Goal: Communication & Community: Answer question/provide support

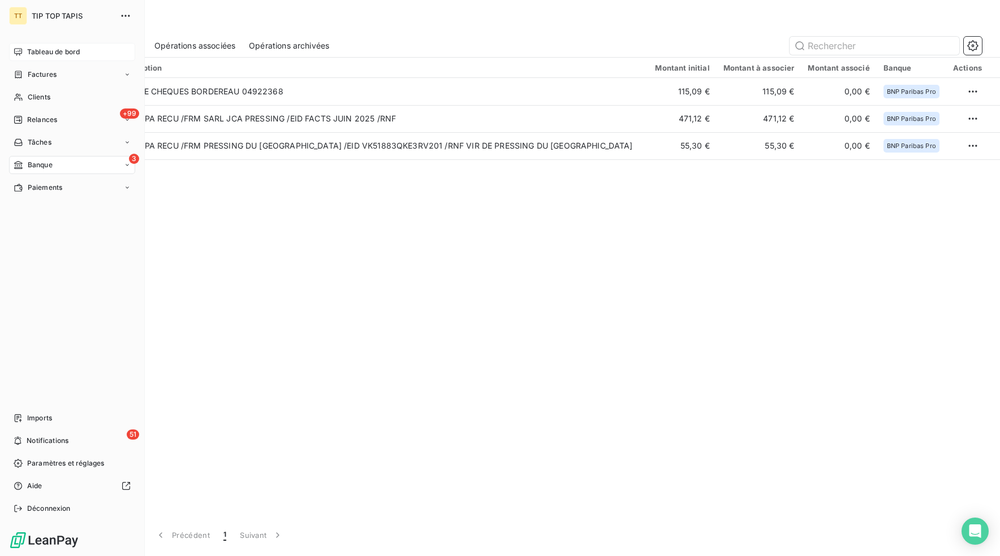
click at [29, 55] on span "Tableau de bord" at bounding box center [53, 52] width 53 height 10
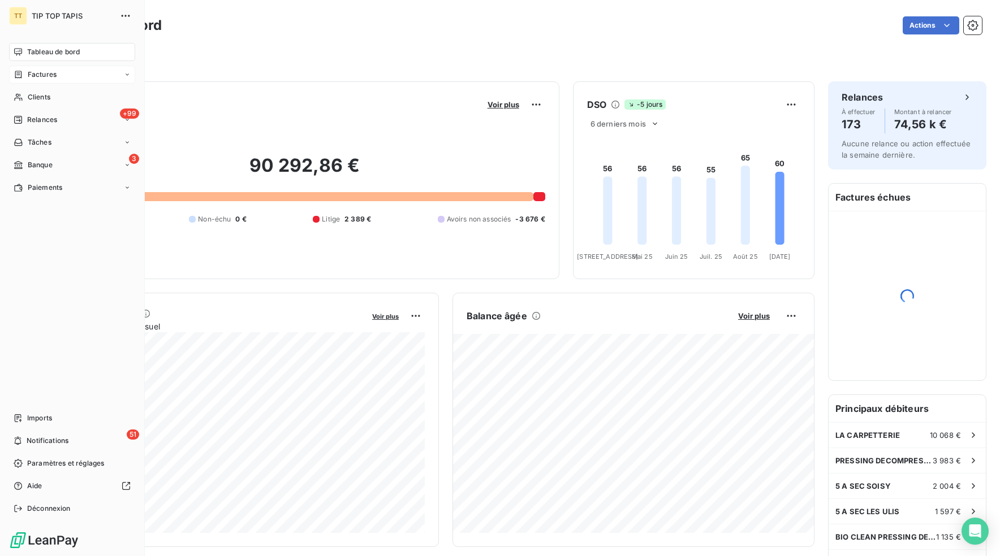
click at [18, 78] on icon at bounding box center [19, 74] width 10 height 9
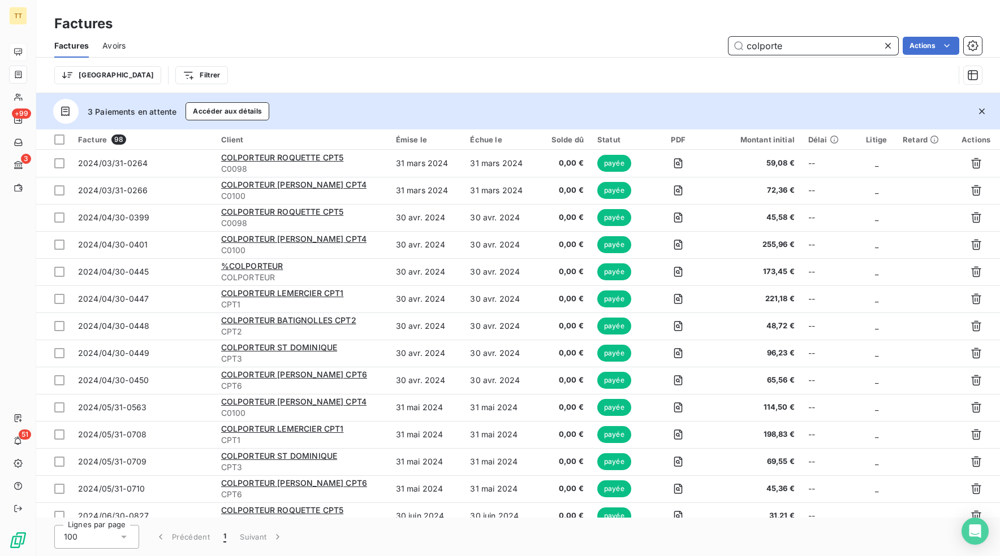
click at [719, 41] on div "colporte Actions" at bounding box center [560, 46] width 842 height 18
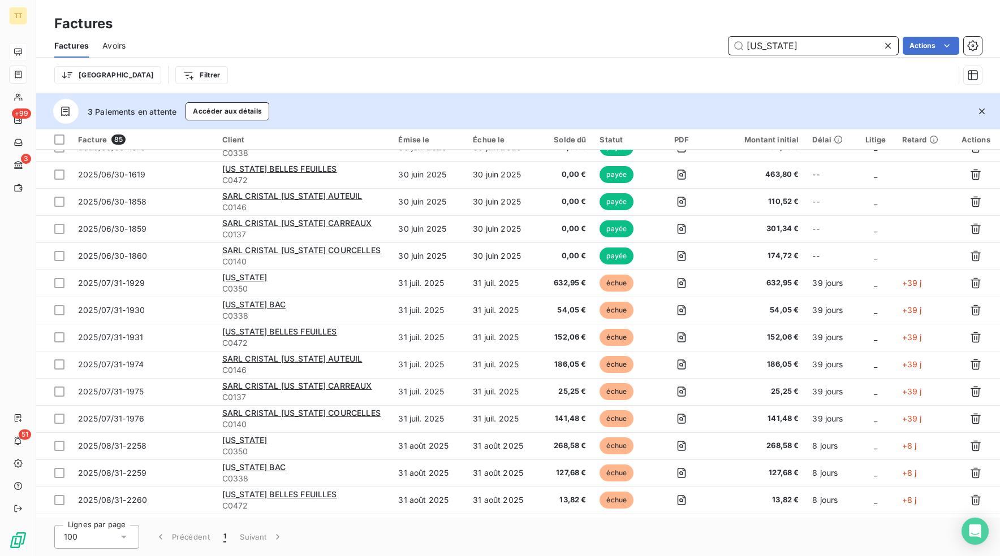
scroll to position [1939, 0]
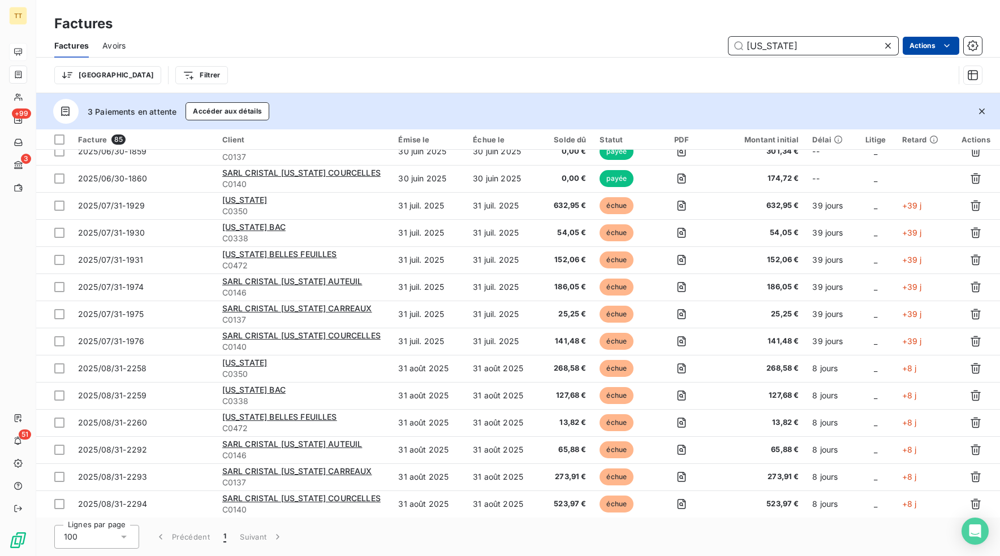
type input "[US_STATE]"
click at [925, 48] on html "TT +99 3 51 Factures Factures Avoirs [US_STATE] Actions Trier Filtrer 3 Paiemen…" at bounding box center [500, 278] width 1000 height 556
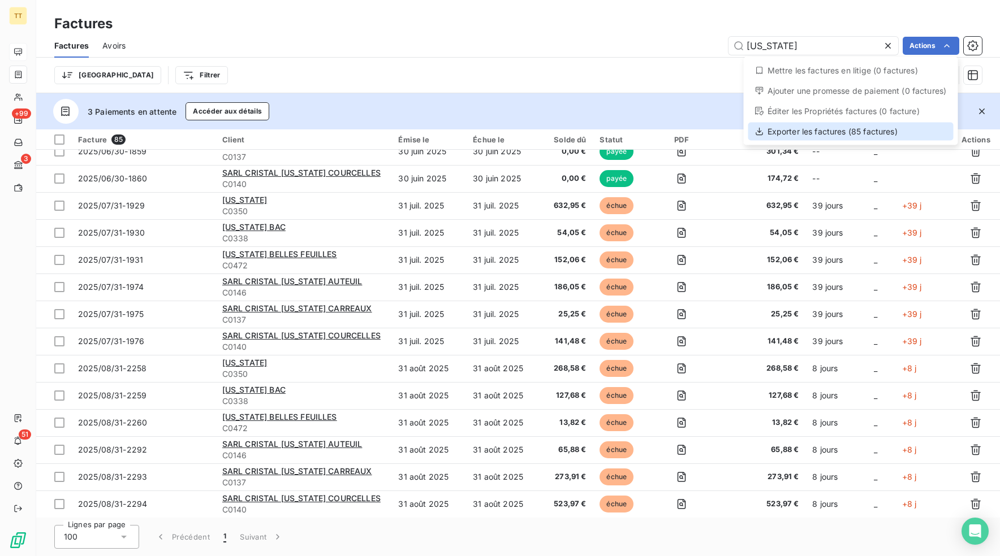
click at [870, 129] on div "Exporter les factures (85 factures)" at bounding box center [850, 132] width 205 height 18
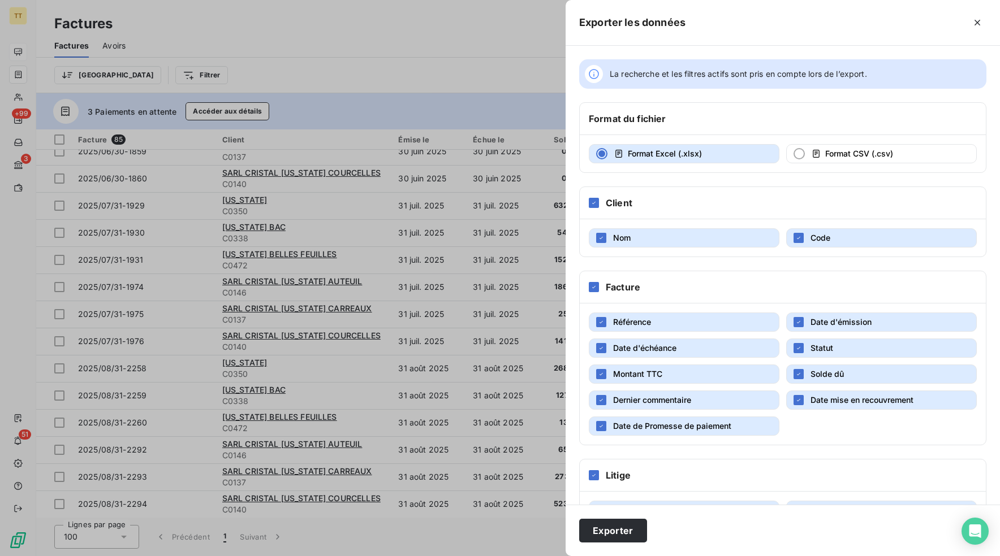
scroll to position [38, 0]
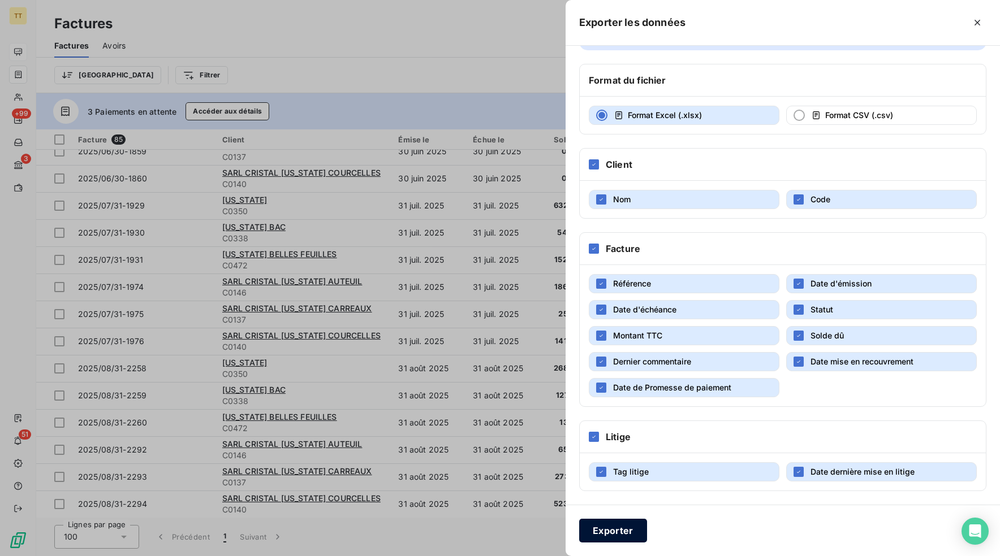
click at [629, 526] on button "Exporter" at bounding box center [613, 531] width 68 height 24
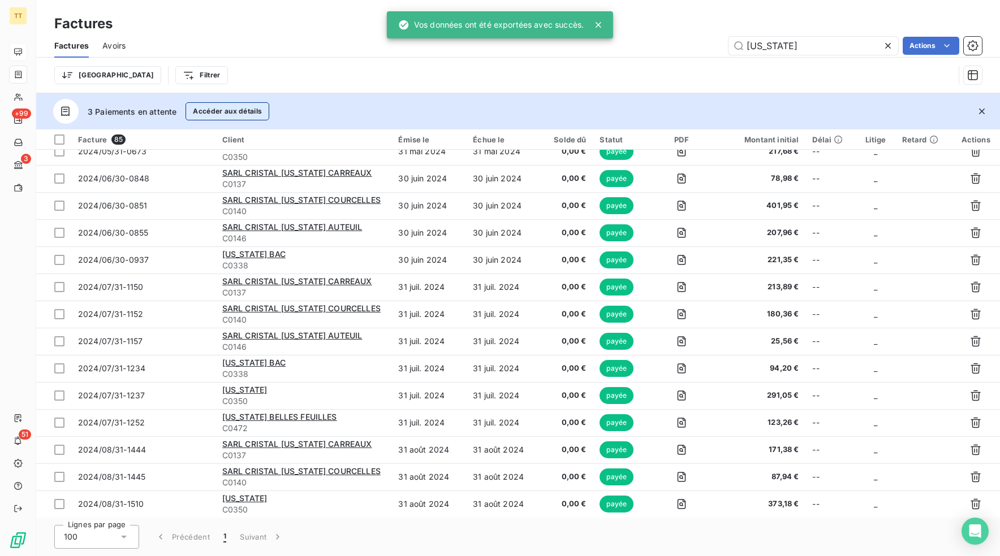
scroll to position [1939, 0]
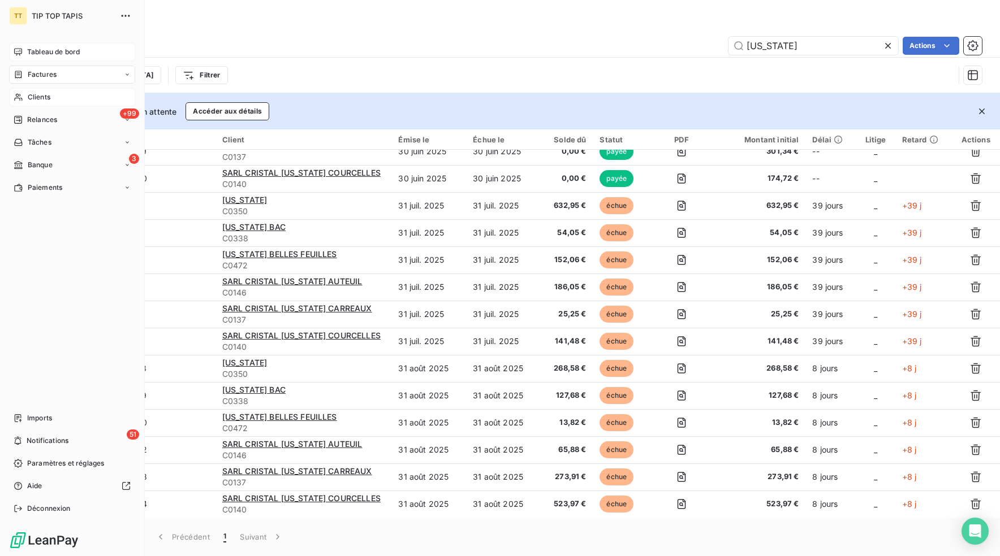
click at [34, 93] on span "Clients" at bounding box center [39, 97] width 23 height 10
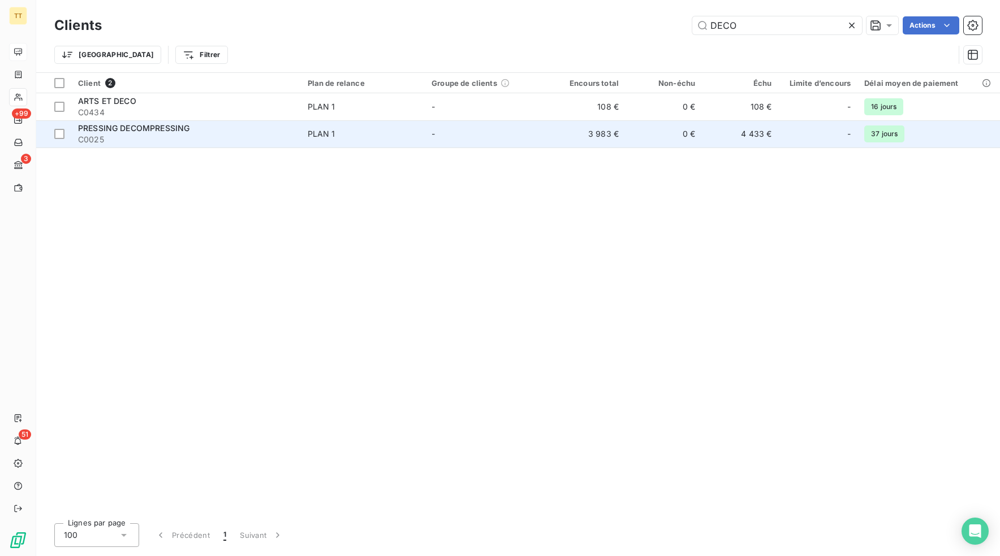
type input "DECO"
click at [606, 133] on td "3 983 €" at bounding box center [587, 133] width 76 height 27
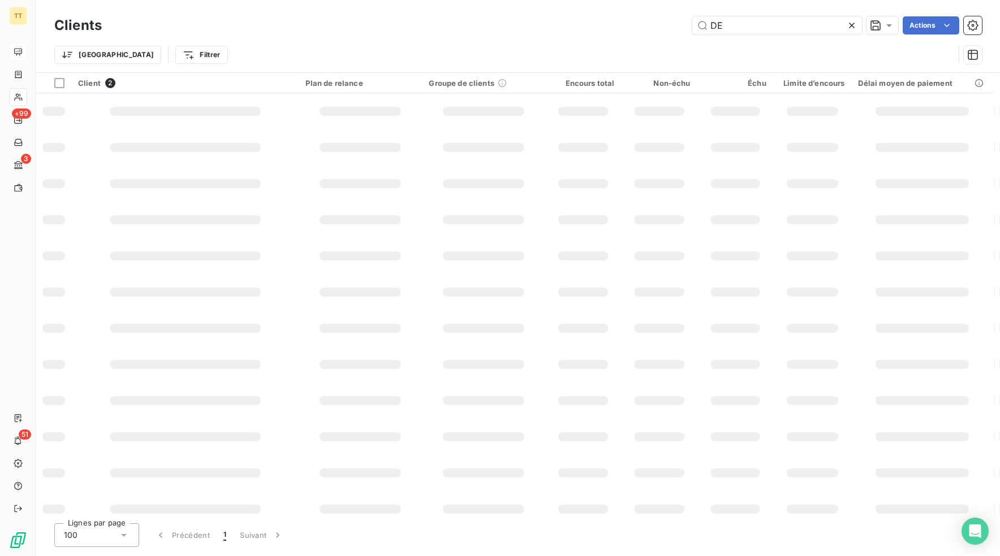
type input "D"
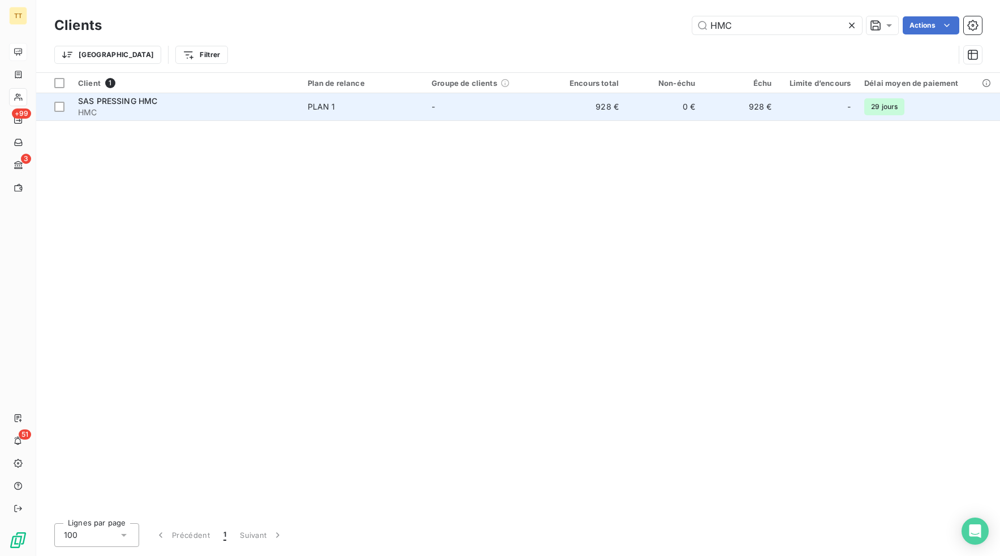
type input "HMC"
click at [625, 107] on td "928 €" at bounding box center [587, 106] width 76 height 27
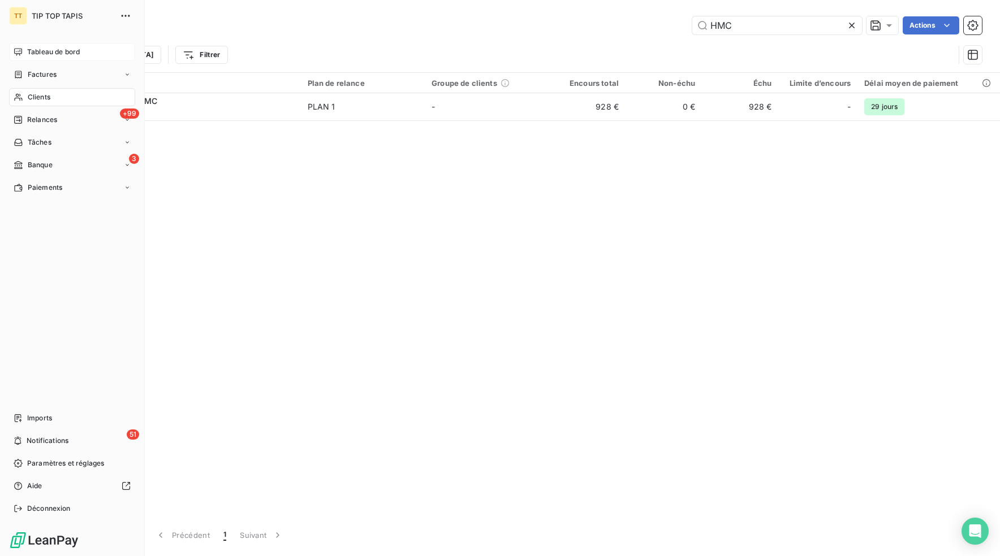
click at [20, 53] on icon at bounding box center [18, 51] width 9 height 9
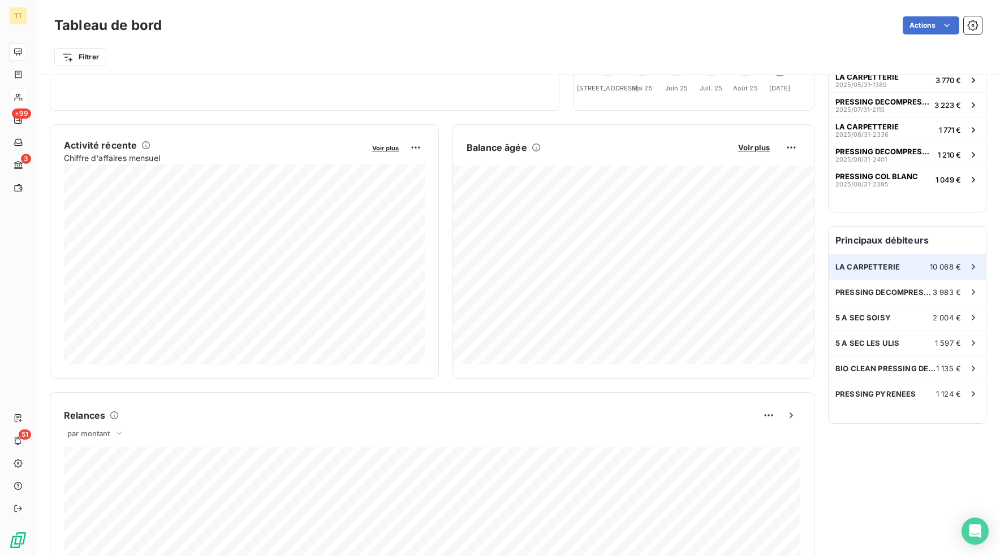
scroll to position [192, 0]
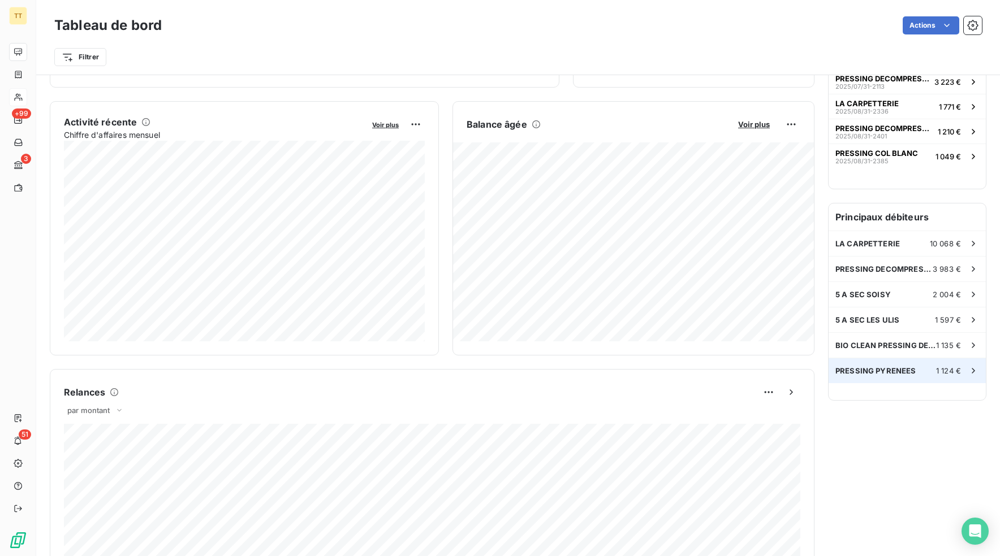
click at [865, 367] on span "PRESSING PYRENEES" at bounding box center [875, 370] width 81 height 9
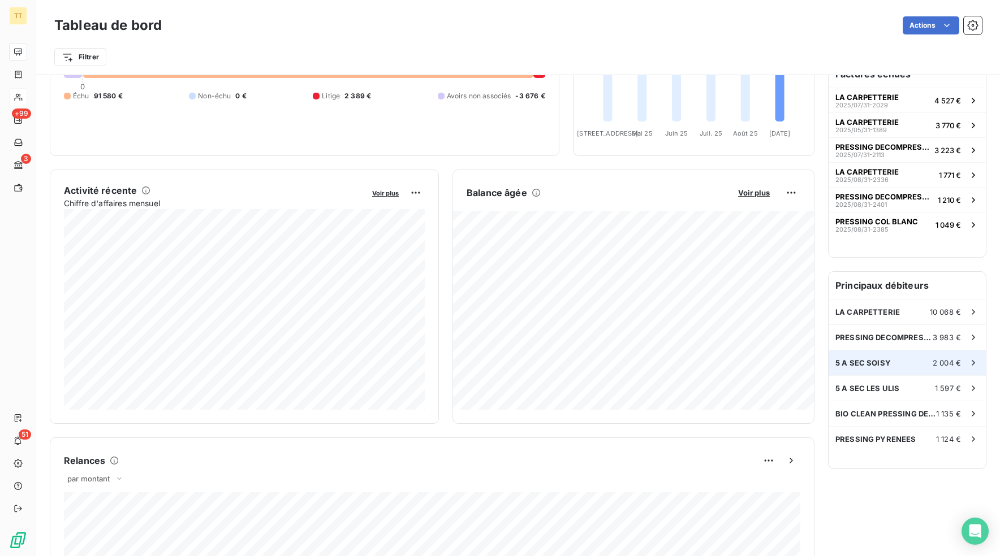
scroll to position [123, 0]
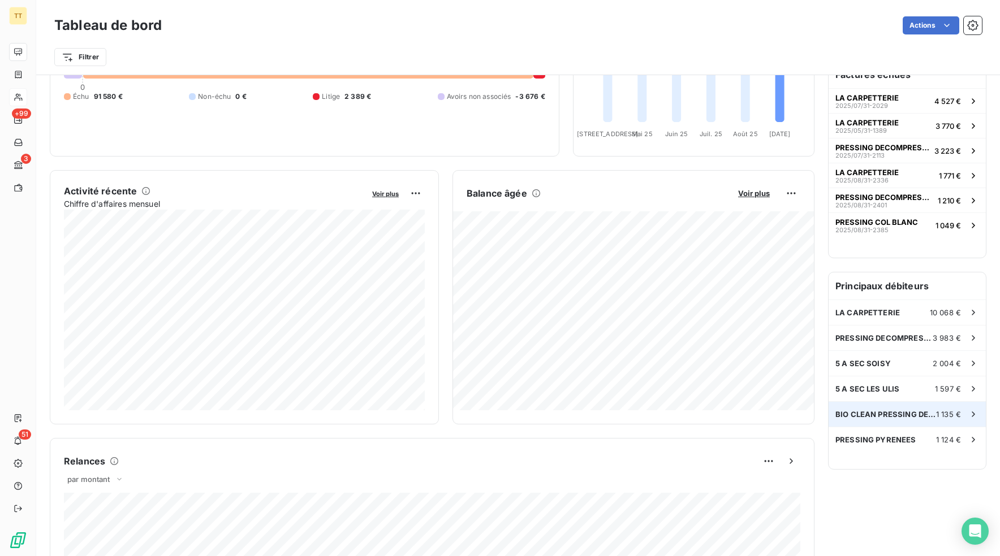
click at [933, 412] on span "BIO CLEAN PRESSING DE LUXE" at bounding box center [885, 414] width 101 height 9
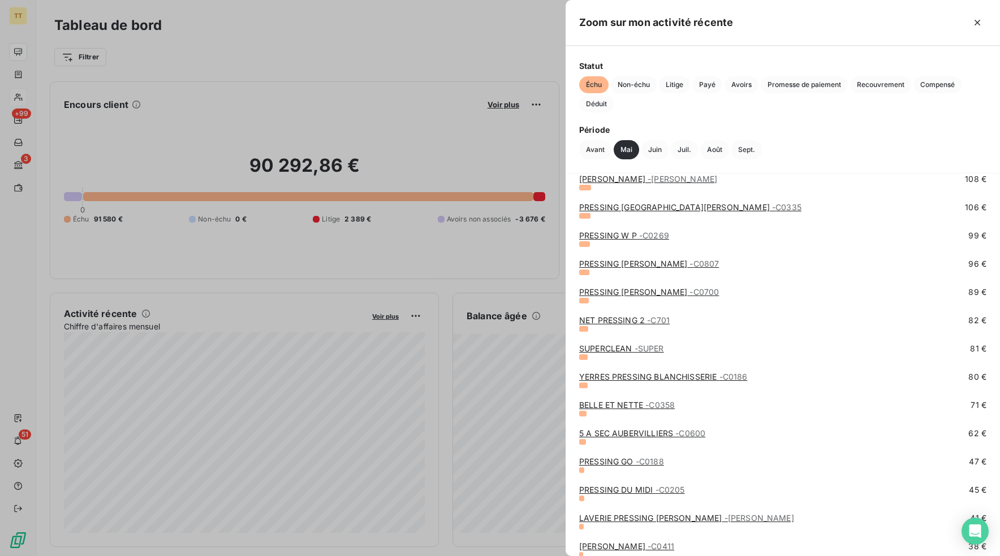
scroll to position [241, 0]
click at [660, 377] on link "YERRES PRESSING BLANCHISSERIE - C0186" at bounding box center [663, 376] width 168 height 10
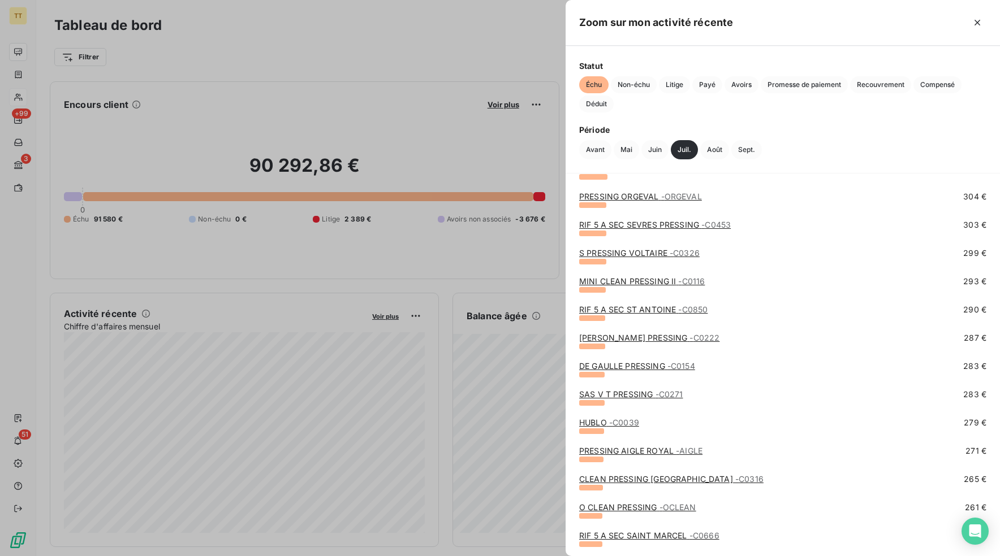
scroll to position [539, 0]
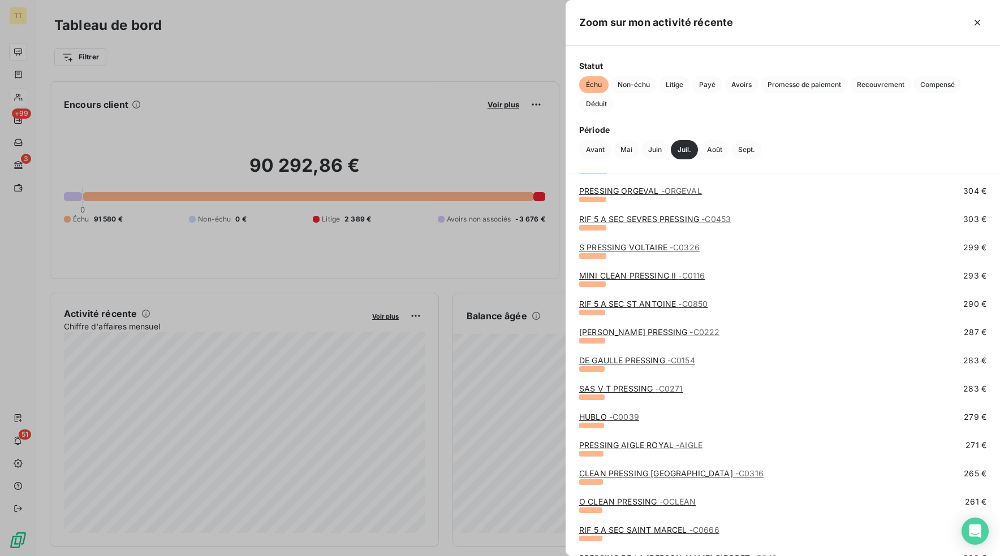
click at [644, 274] on link "MINI CLEAN PRESSING II - C0116" at bounding box center [642, 276] width 126 height 10
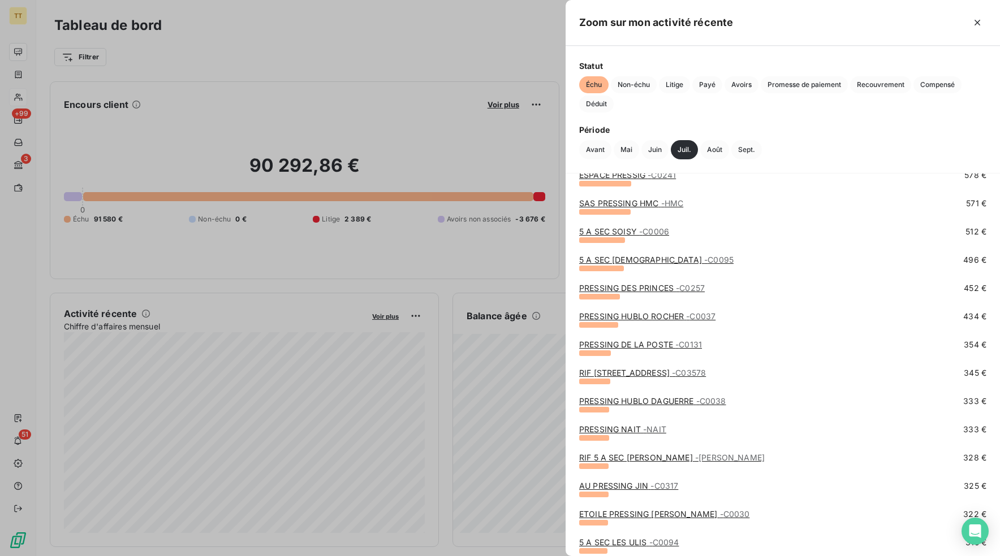
scroll to position [161, 0]
click at [662, 281] on div "PRESSING DES PRINCES - C0257" at bounding box center [642, 286] width 126 height 11
click at [661, 284] on link "PRESSING DES PRINCES - C0257" at bounding box center [642, 287] width 126 height 10
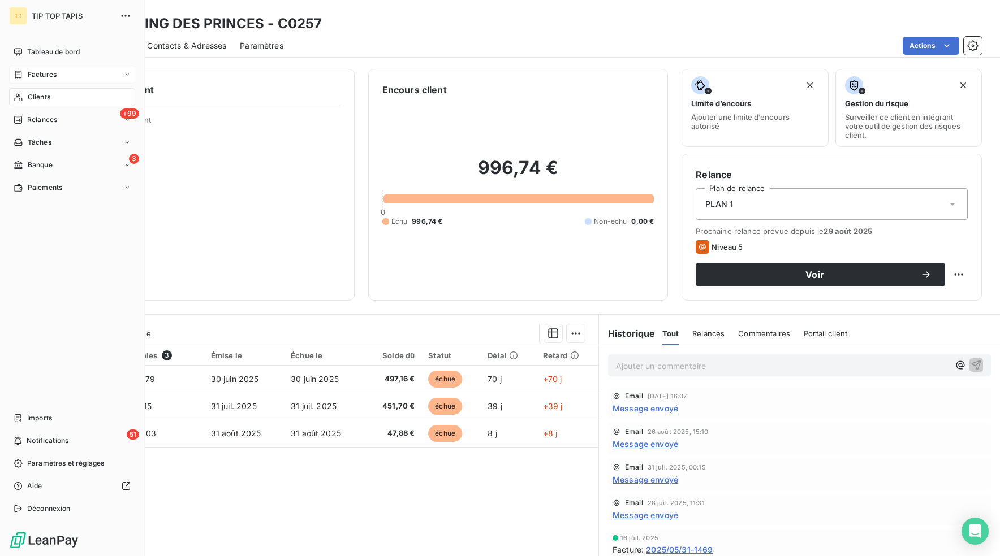
click at [28, 73] on span "Factures" at bounding box center [42, 75] width 29 height 10
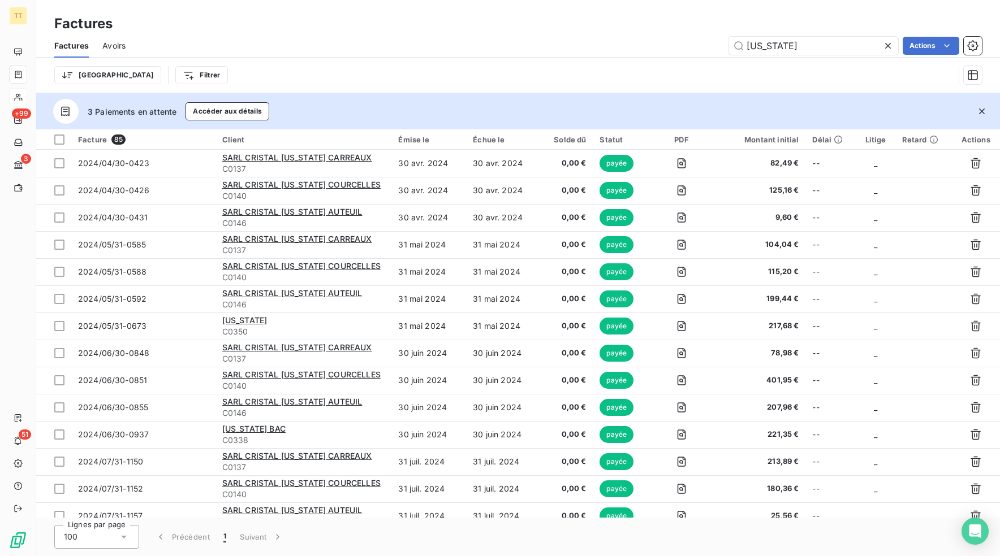
click at [701, 44] on div "[US_STATE] Actions" at bounding box center [560, 46] width 842 height 18
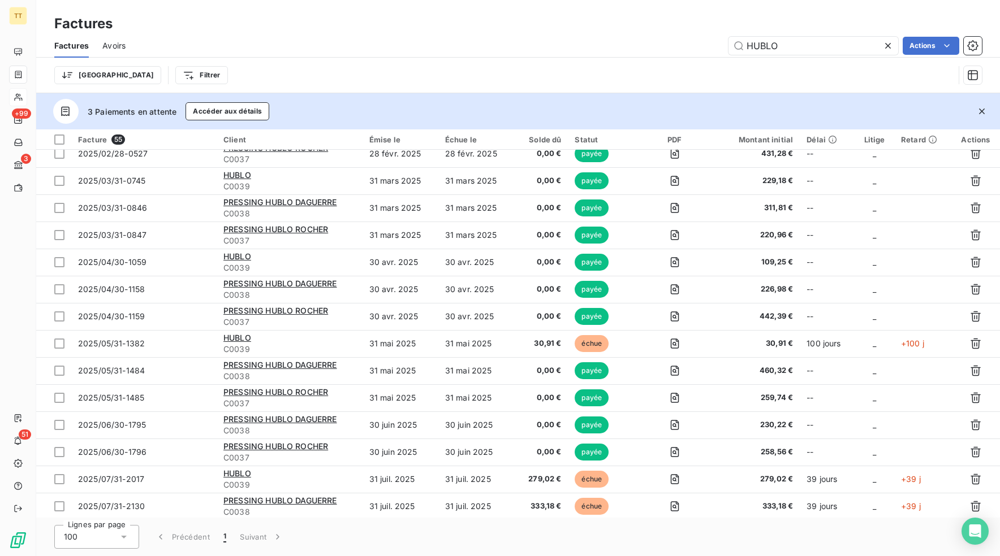
scroll to position [1125, 0]
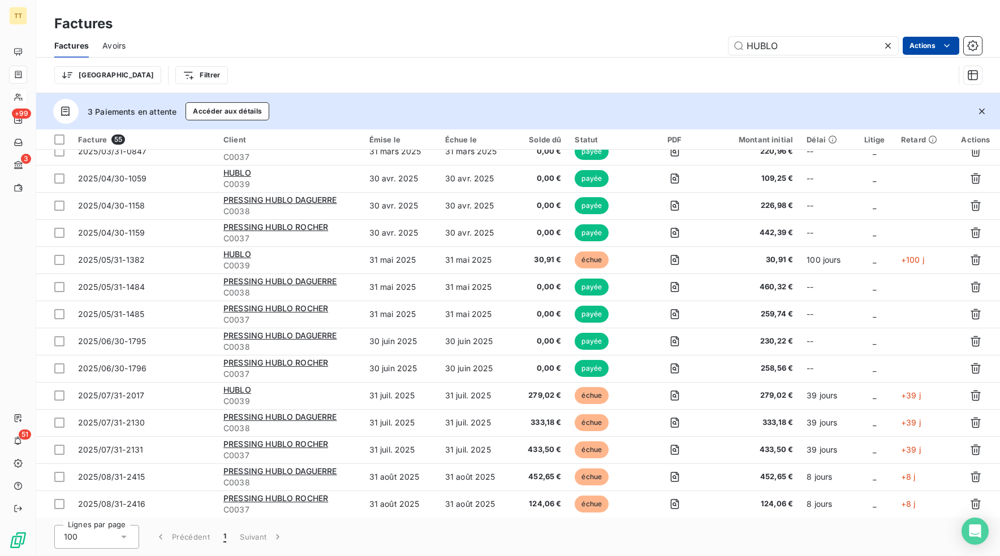
type input "HUBLO"
click at [938, 47] on html "TT +99 3 51 Factures Factures Avoirs HUBLO Actions Trier Filtrer 3 Paiements en…" at bounding box center [500, 278] width 1000 height 556
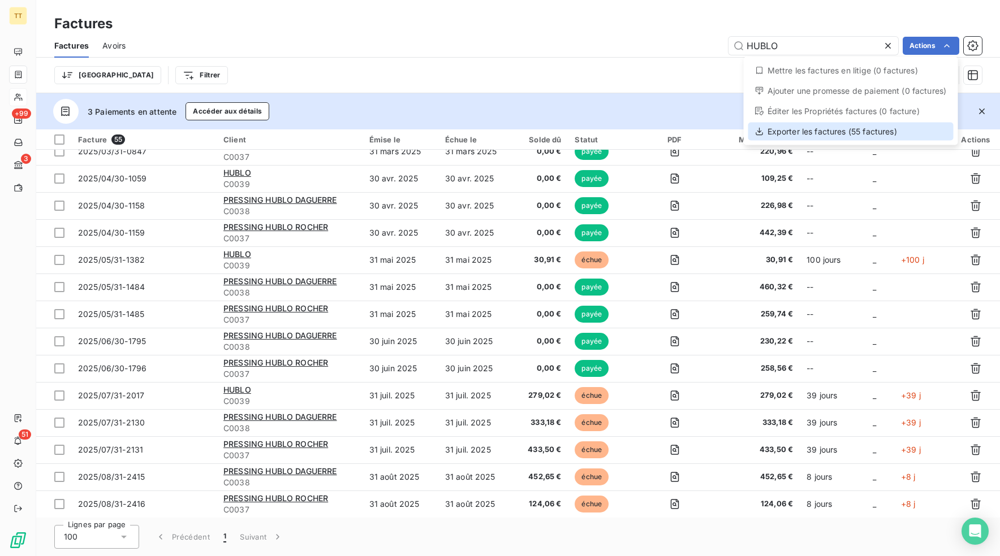
click at [888, 129] on div "Exporter les factures (55 factures)" at bounding box center [850, 132] width 205 height 18
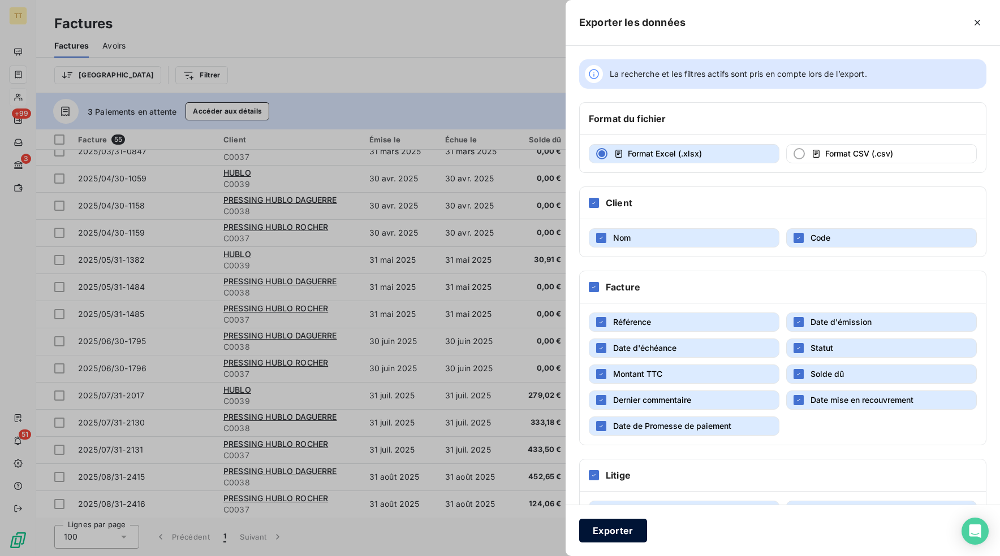
click at [612, 528] on button "Exporter" at bounding box center [613, 531] width 68 height 24
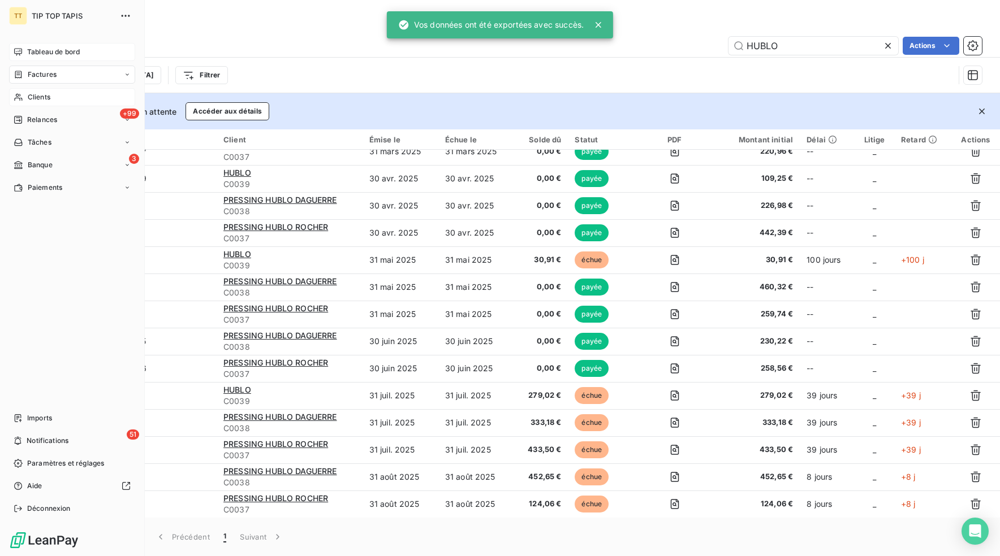
click at [31, 45] on div "Tableau de bord" at bounding box center [72, 52] width 126 height 18
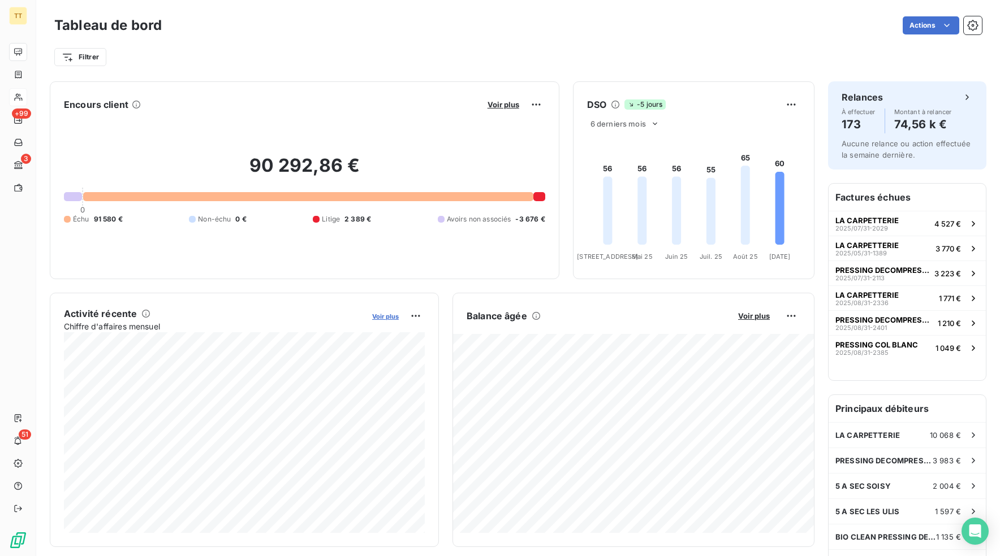
click at [378, 315] on span "Voir plus" at bounding box center [385, 317] width 27 height 8
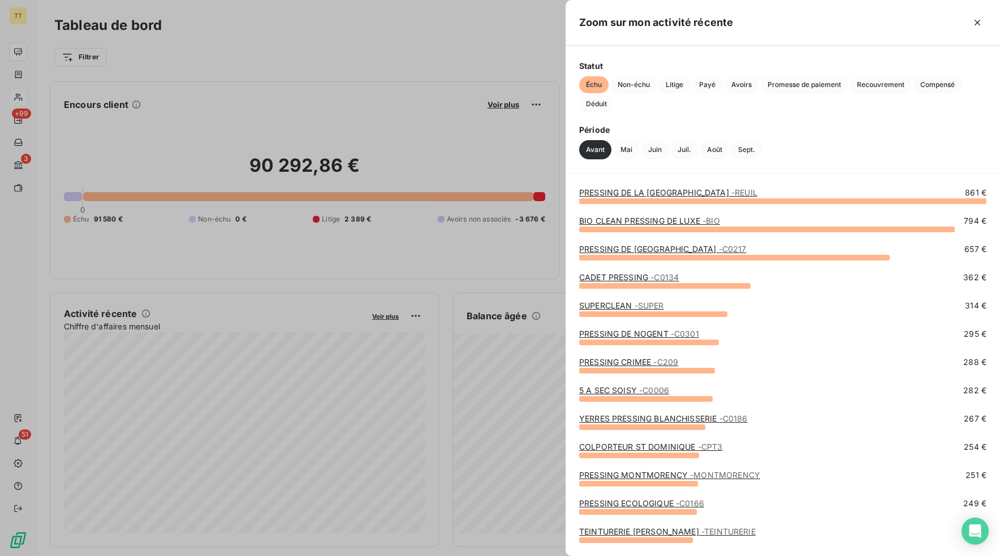
click at [656, 192] on link "PRESSING DE LA [GEOGRAPHIC_DATA]" at bounding box center [668, 193] width 178 height 10
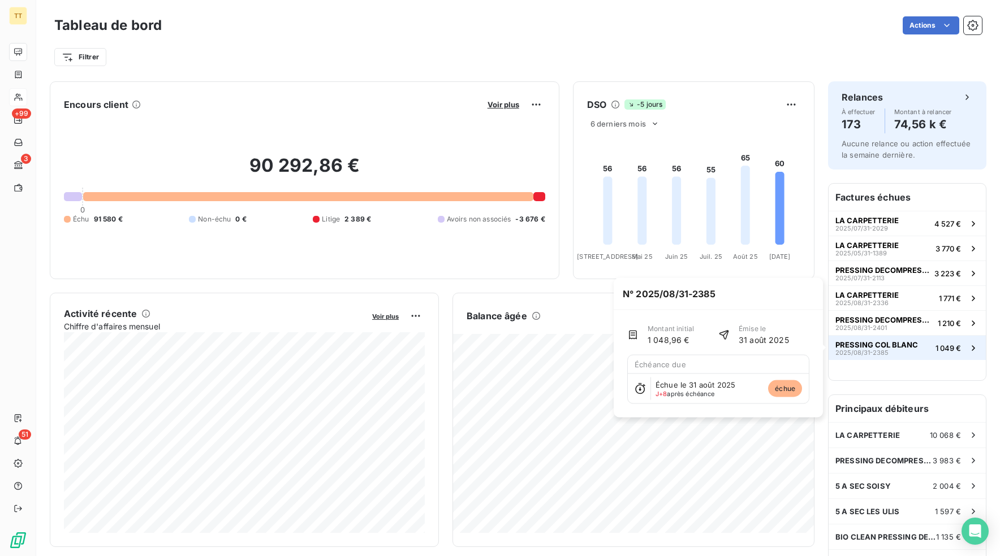
click at [922, 349] on button "PRESSING COL BLANC 2025/08/31-2385 1 049 €" at bounding box center [906, 347] width 157 height 25
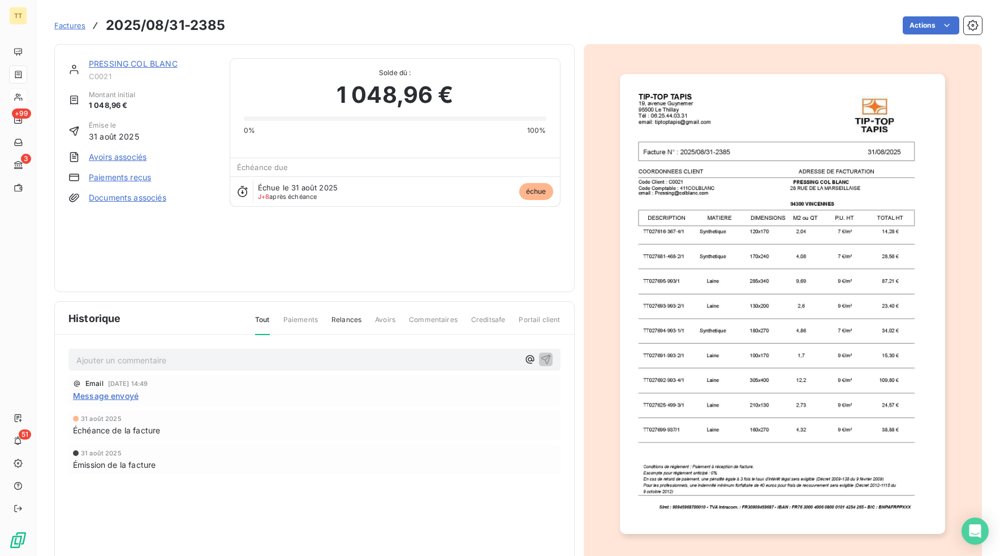
click at [134, 66] on link "PRESSING COL BLANC" at bounding box center [133, 64] width 89 height 10
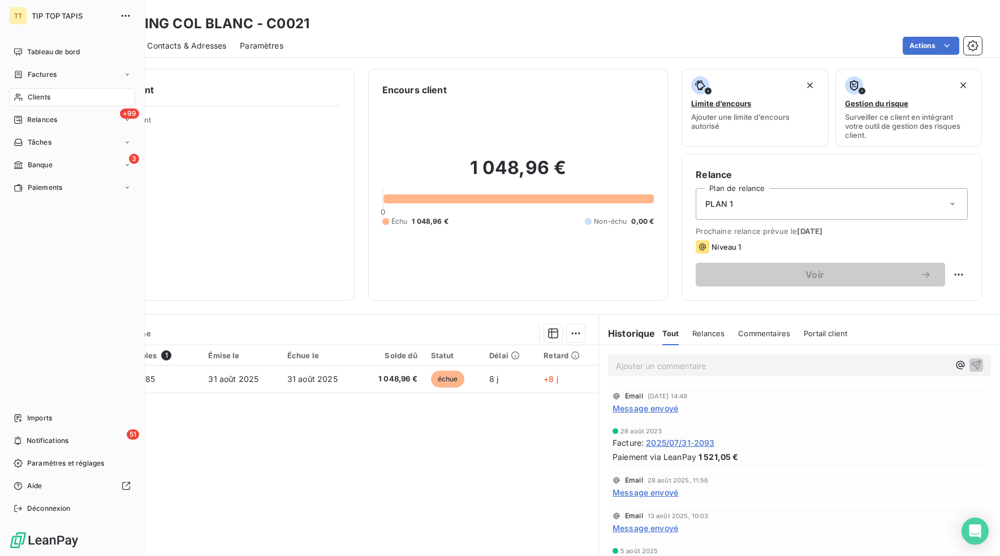
click at [31, 47] on span "Tableau de bord" at bounding box center [53, 52] width 53 height 10
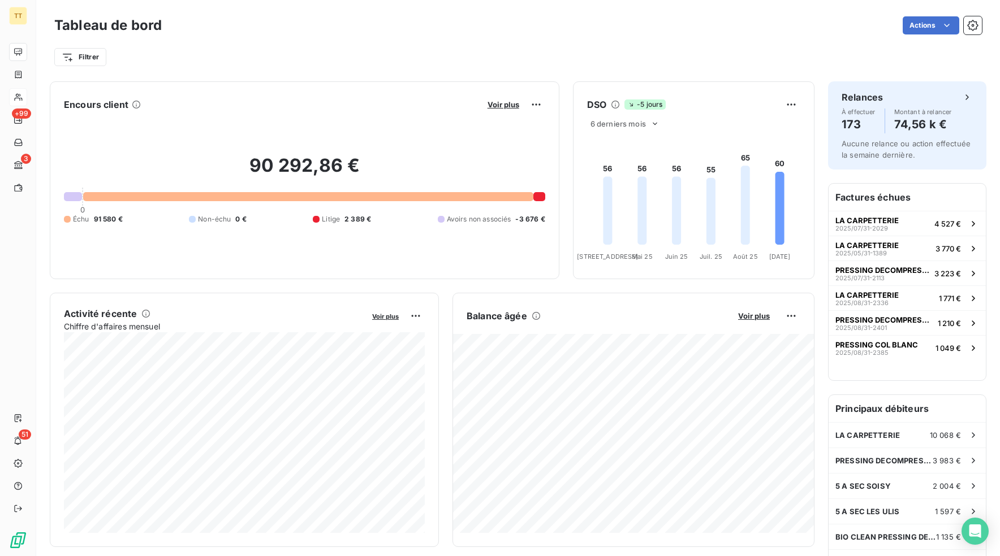
click at [270, 193] on div at bounding box center [308, 196] width 450 height 9
click at [269, 197] on div at bounding box center [308, 196] width 450 height 9
click at [504, 106] on span "Voir plus" at bounding box center [503, 104] width 32 height 9
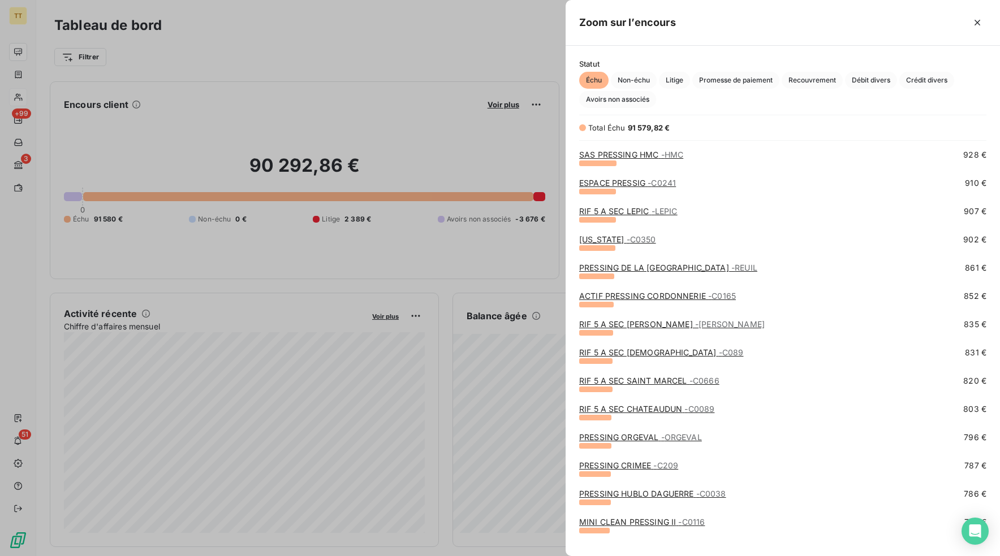
scroll to position [283, 0]
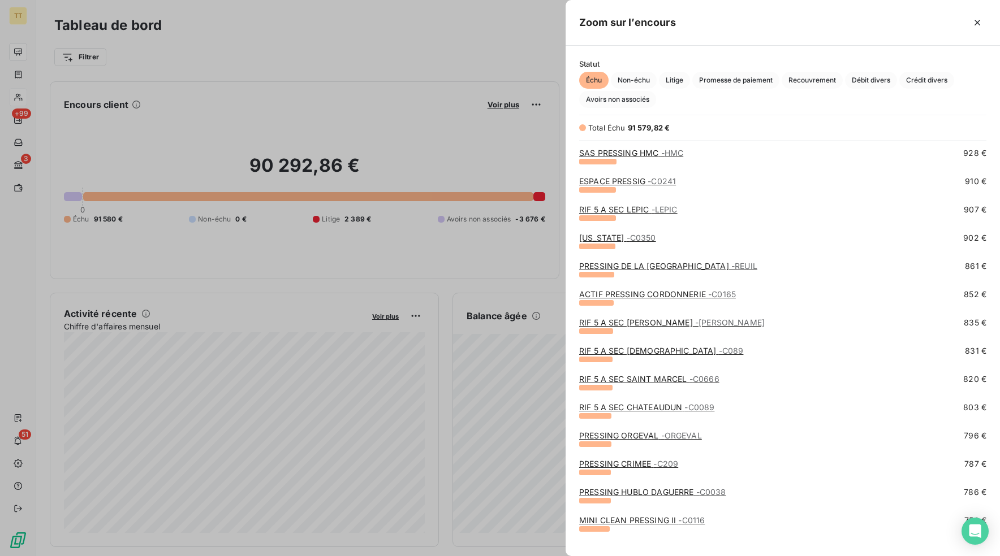
click at [631, 180] on link "ESPACE PRESSIG - C0241" at bounding box center [627, 181] width 97 height 10
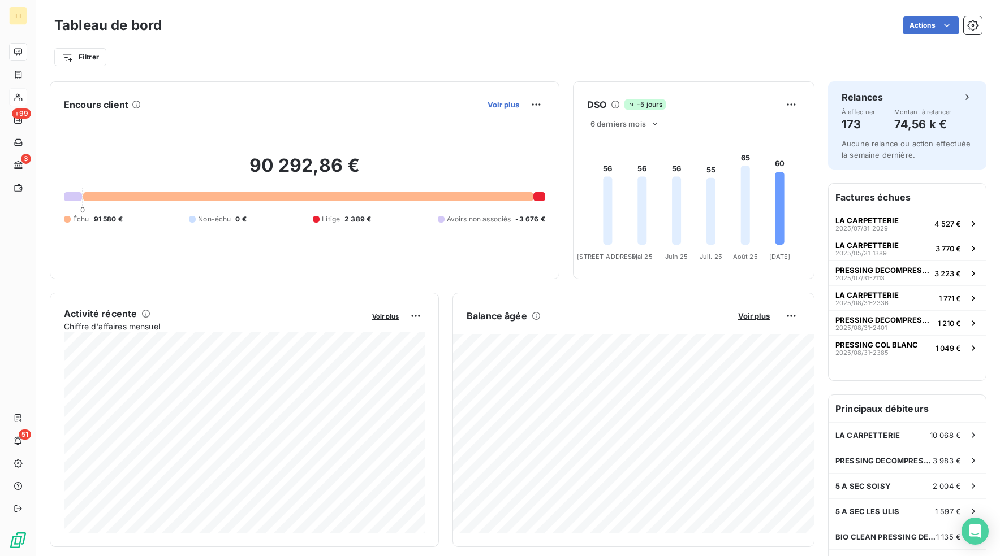
click at [500, 105] on span "Voir plus" at bounding box center [503, 104] width 32 height 9
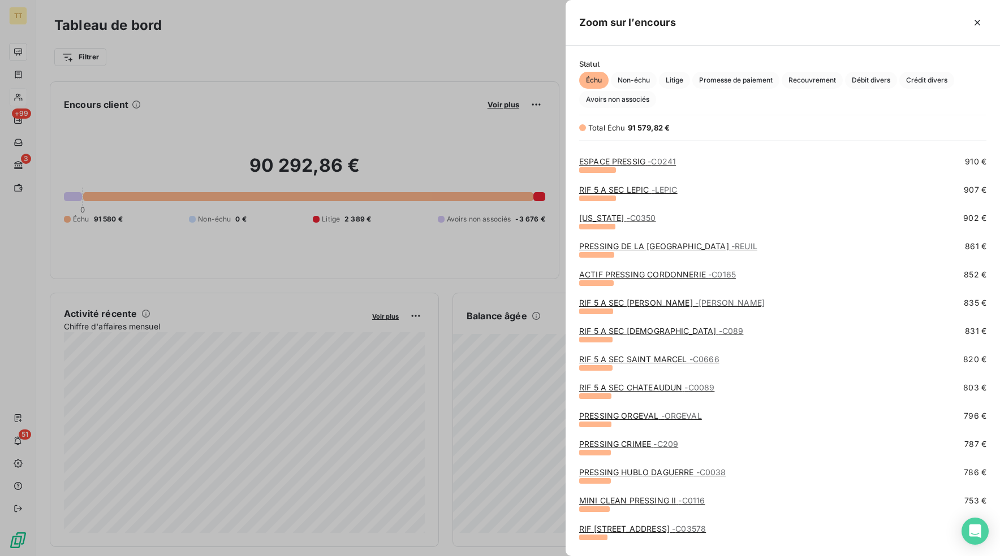
scroll to position [308, 0]
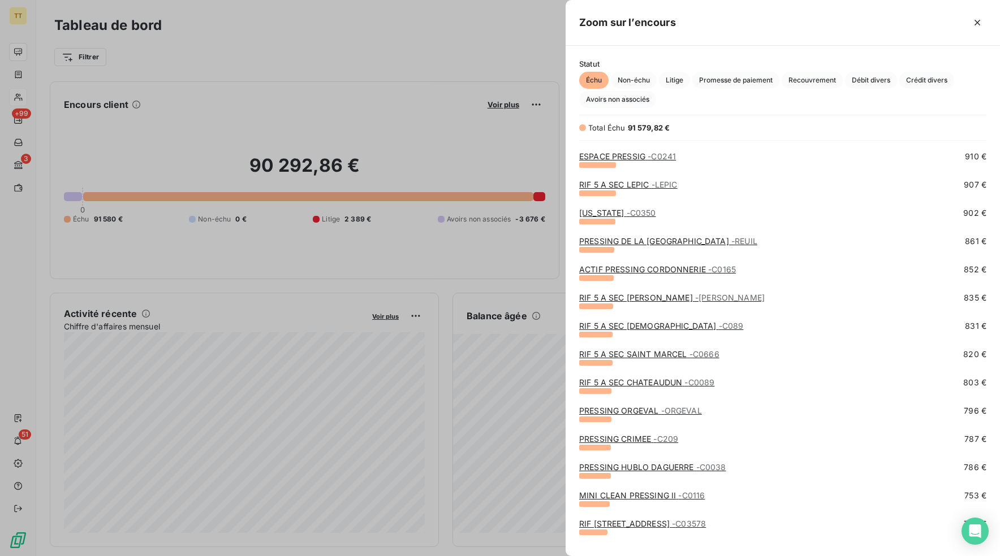
click at [668, 271] on link "ACTIF PRESSING CORDONNERIE - C0165" at bounding box center [657, 270] width 157 height 10
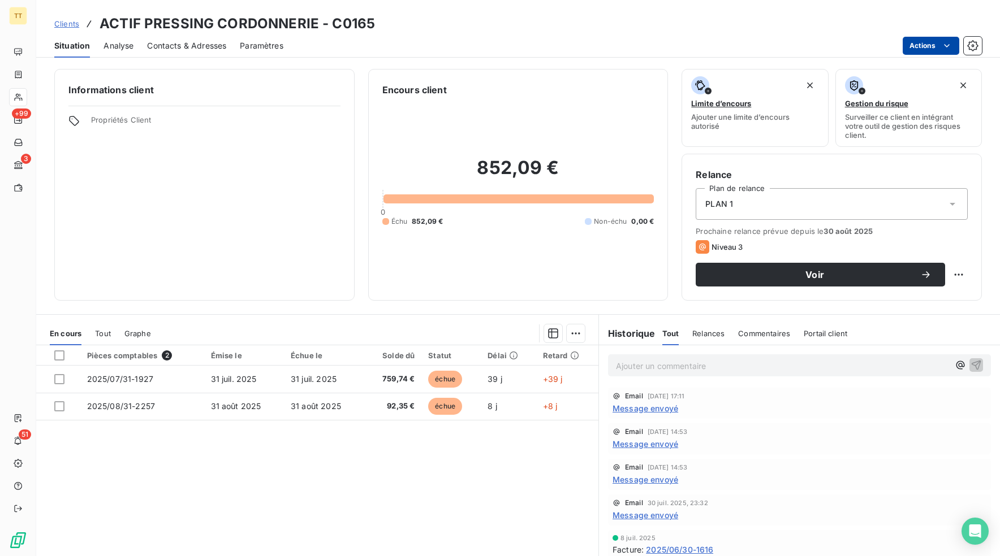
click at [923, 46] on html "TT +99 3 51 Clients ACTIF PRESSING CORDONNERIE - C0165 Situation Analyse Contac…" at bounding box center [500, 278] width 1000 height 556
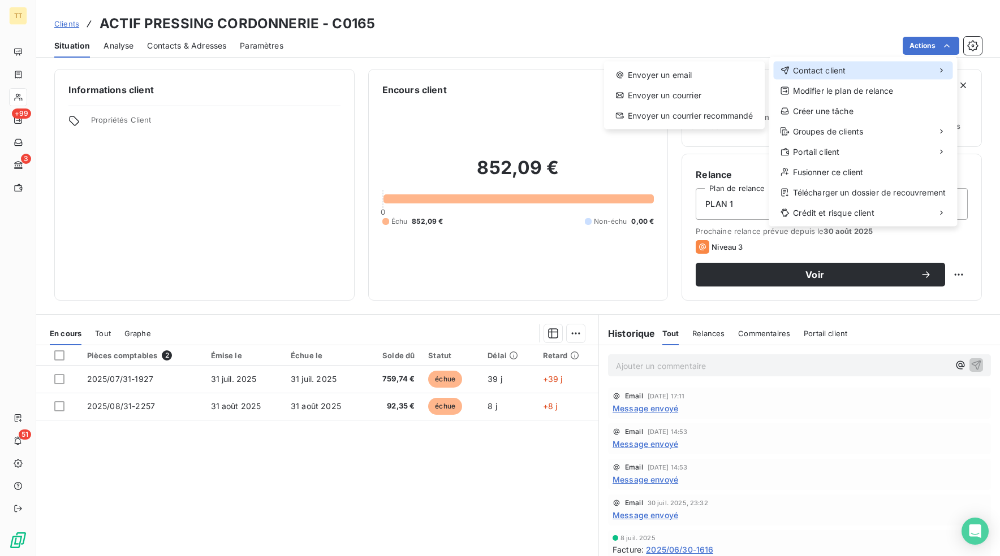
drag, startPoint x: 881, startPoint y: 72, endPoint x: 772, endPoint y: 68, distance: 108.6
click at [871, 71] on div "Contact client" at bounding box center [862, 71] width 179 height 18
click at [746, 73] on div "Envoyer un email" at bounding box center [684, 75] width 152 height 18
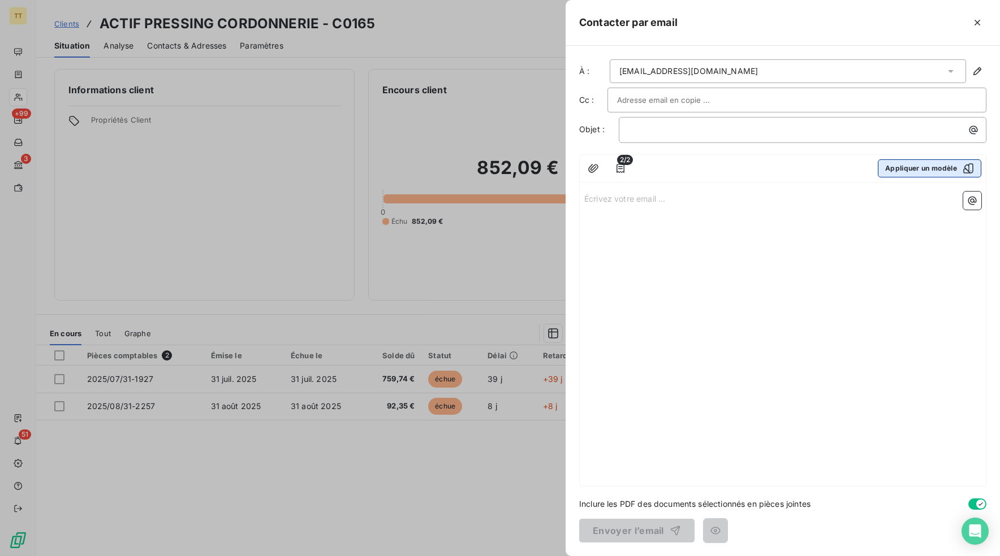
click at [926, 167] on button "Appliquer un modèle" at bounding box center [928, 168] width 103 height 18
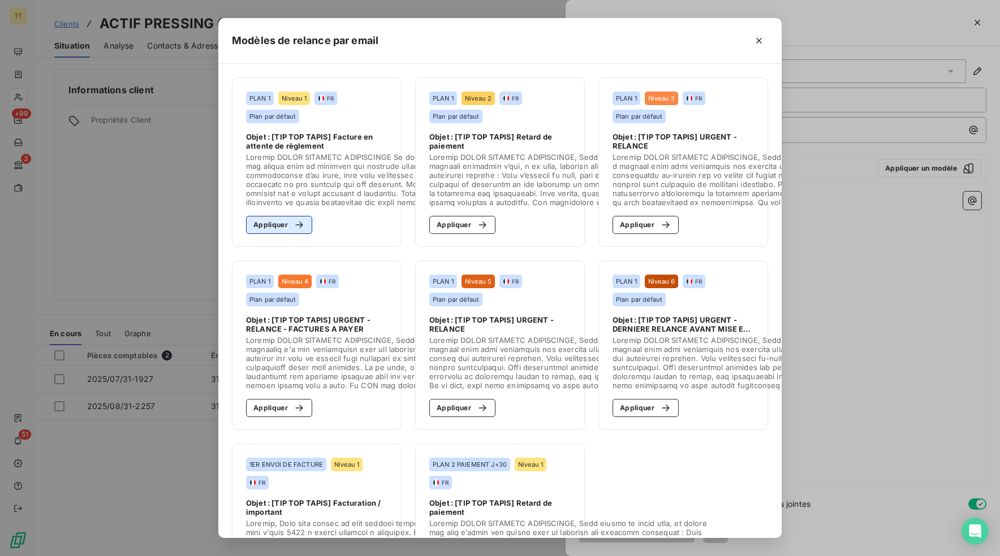
click at [276, 228] on button "Appliquer" at bounding box center [279, 225] width 66 height 18
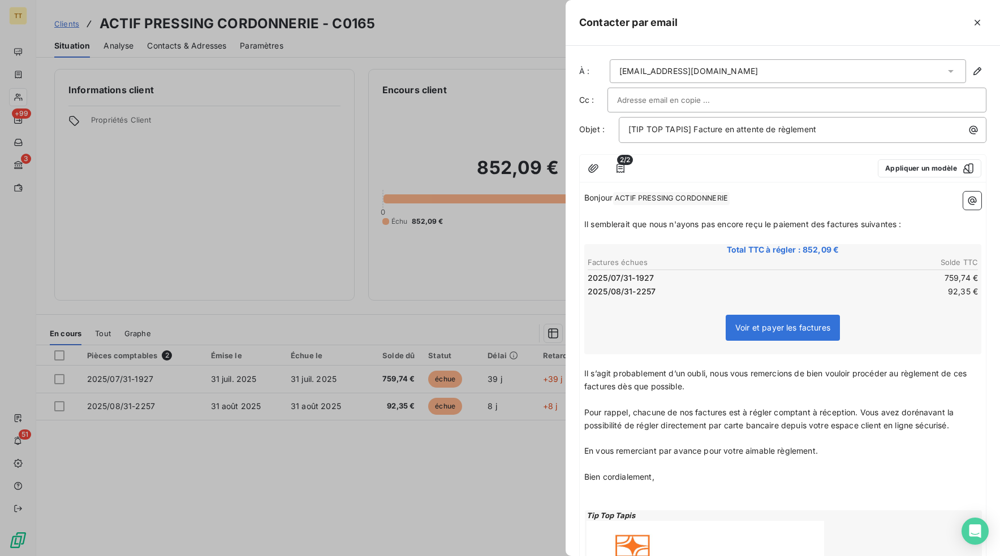
scroll to position [109, 0]
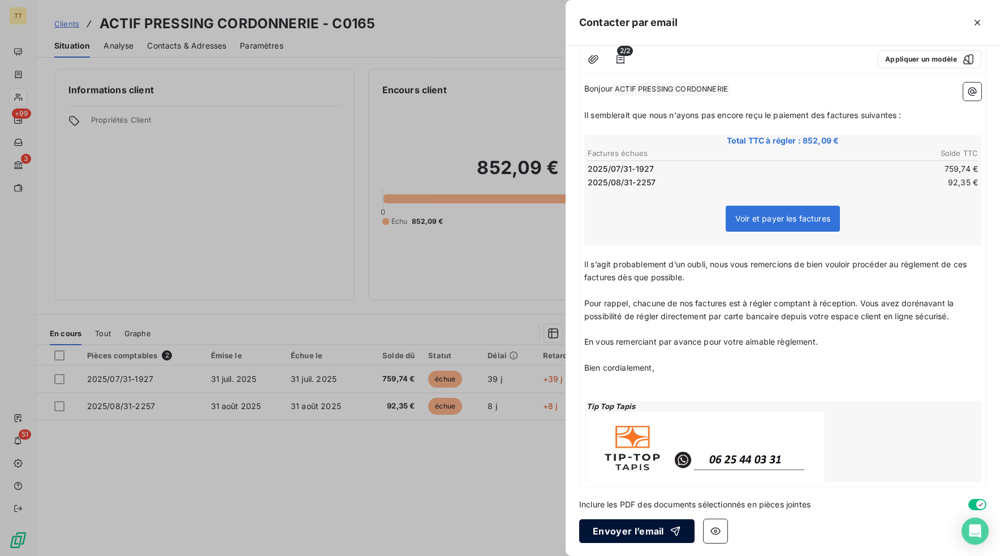
click at [628, 523] on button "Envoyer l’email" at bounding box center [636, 532] width 115 height 24
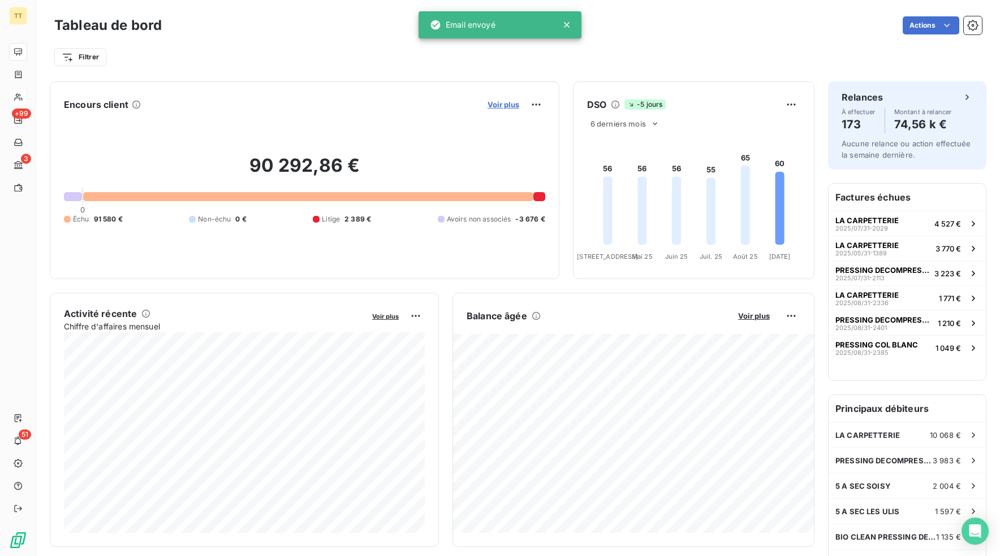
click at [500, 101] on span "Voir plus" at bounding box center [503, 104] width 32 height 9
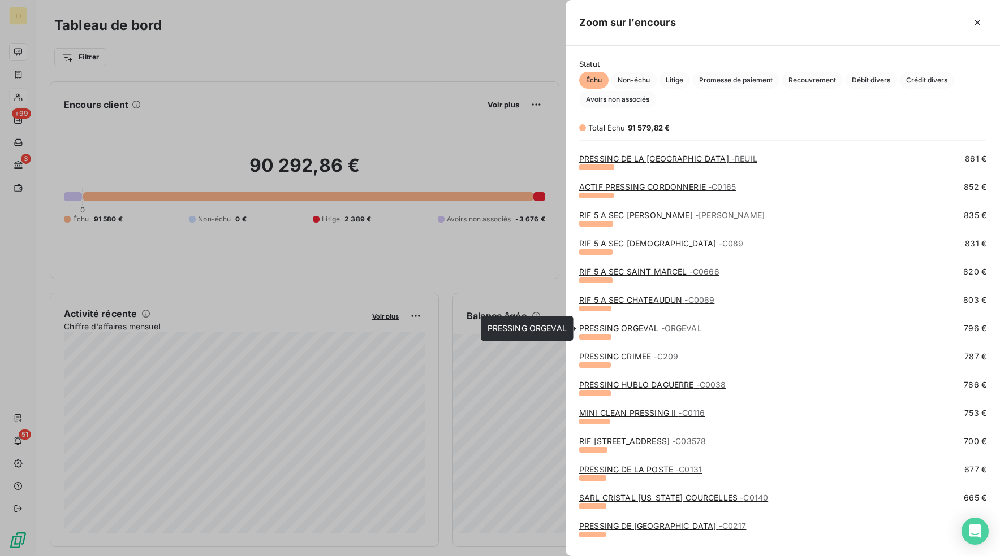
scroll to position [392, 0]
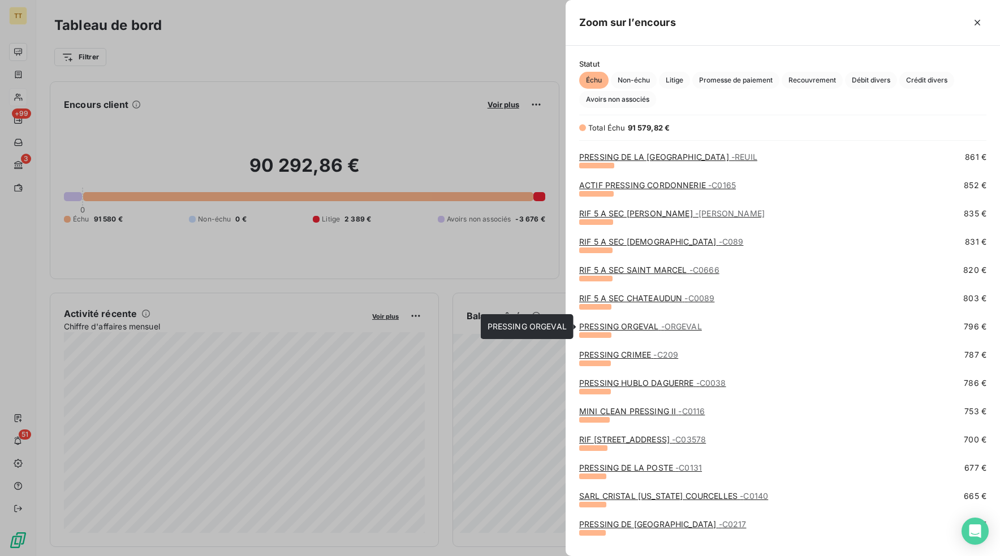
click at [632, 325] on link "PRESSING ORGEVAL - ORGEVAL" at bounding box center [640, 327] width 123 height 10
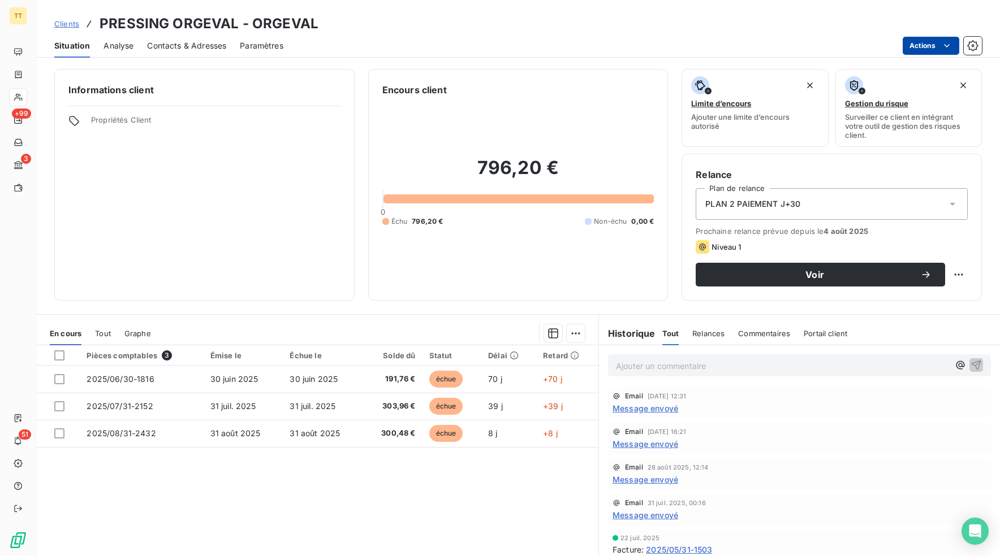
click at [907, 41] on html "TT +99 3 51 Clients PRESSING ORGEVAL - ORGEVAL Situation Analyse Contacts & Adr…" at bounding box center [500, 278] width 1000 height 556
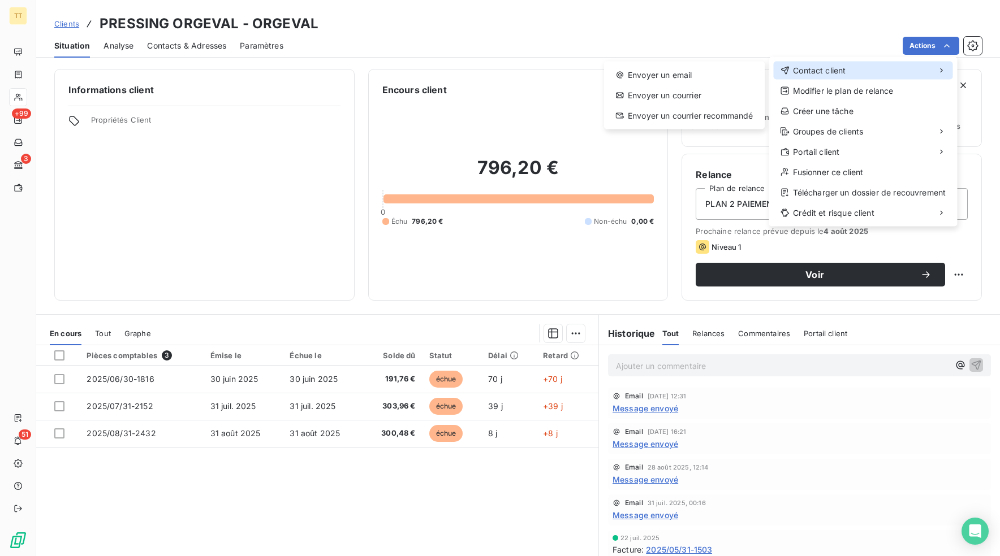
drag, startPoint x: 881, startPoint y: 72, endPoint x: 763, endPoint y: 76, distance: 117.7
click at [879, 72] on div "Contact client" at bounding box center [862, 71] width 179 height 18
click at [723, 76] on div "Envoyer un email" at bounding box center [684, 75] width 152 height 18
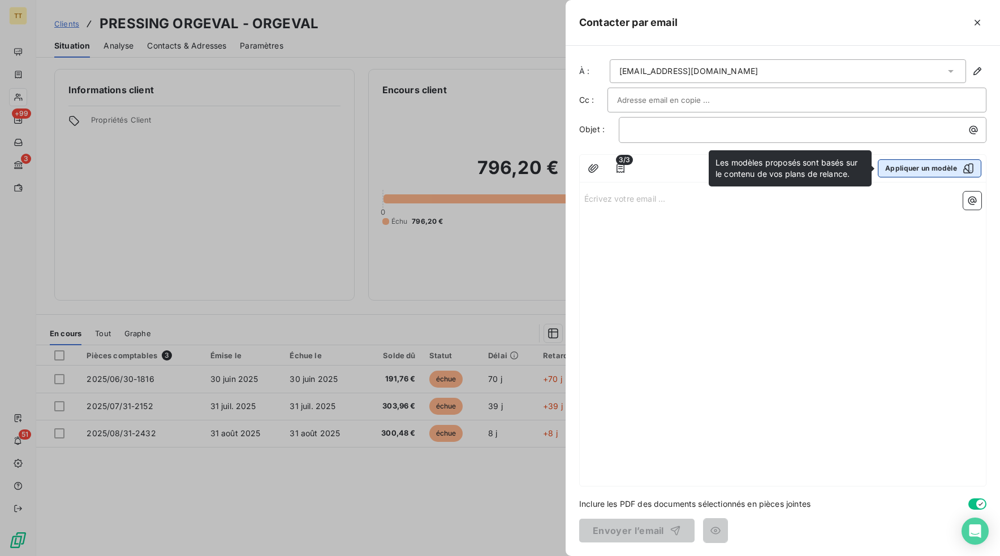
click at [919, 172] on button "Appliquer un modèle" at bounding box center [928, 168] width 103 height 18
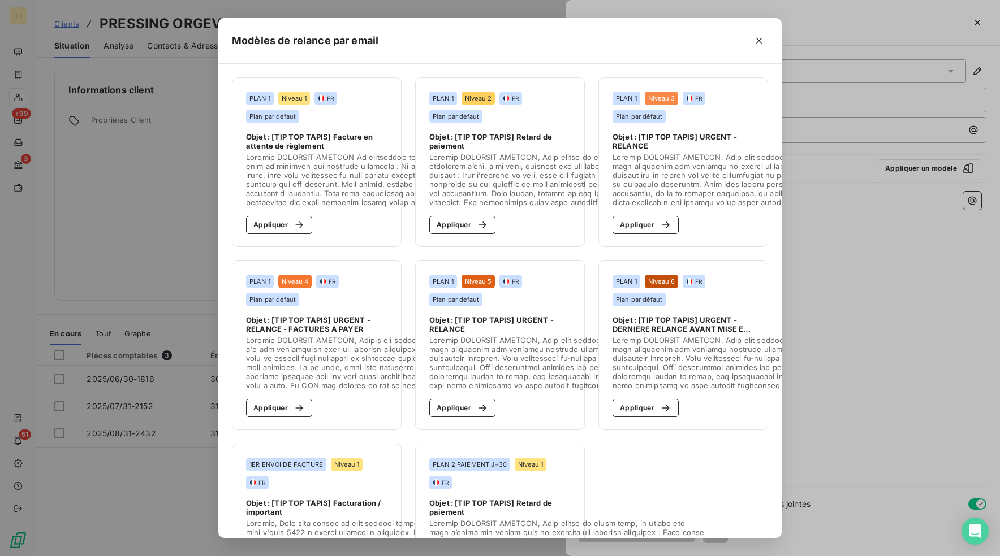
drag, startPoint x: 269, startPoint y: 222, endPoint x: 489, endPoint y: 297, distance: 232.4
click at [269, 222] on button "Appliquer" at bounding box center [279, 225] width 66 height 18
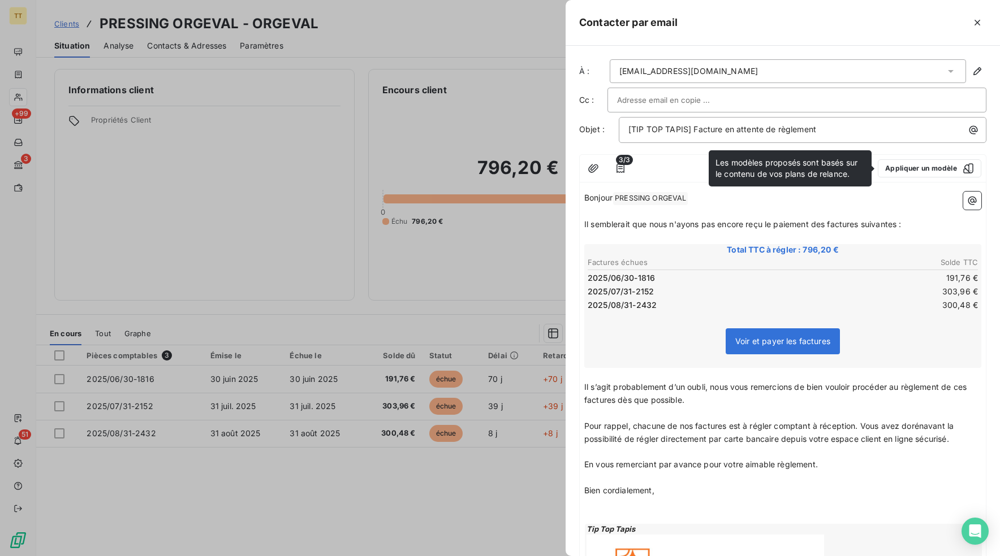
scroll to position [120, 0]
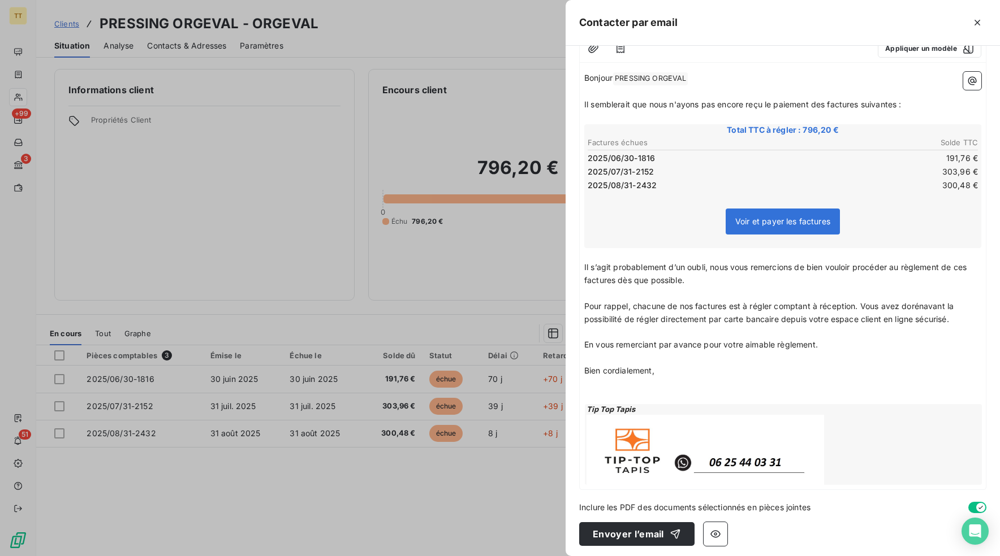
click at [707, 282] on p "Il s’agit probablement d’un oubli, nous vous remercions de bien vouloir procéde…" at bounding box center [782, 274] width 397 height 26
click at [432, 254] on div at bounding box center [500, 278] width 1000 height 556
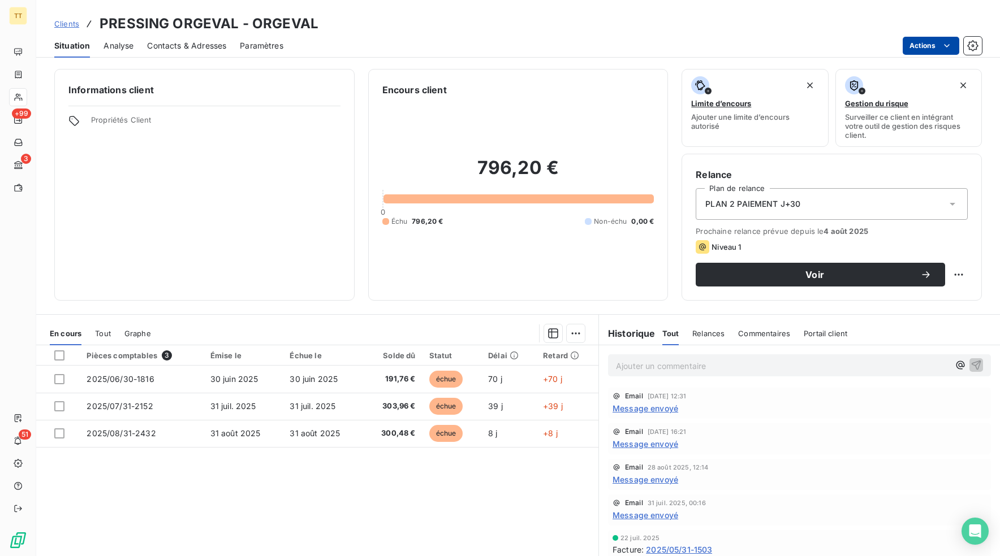
click at [930, 37] on html "TT +99 3 51 Clients PRESSING ORGEVAL - ORGEVAL Situation Analyse Contacts & Adr…" at bounding box center [500, 278] width 1000 height 556
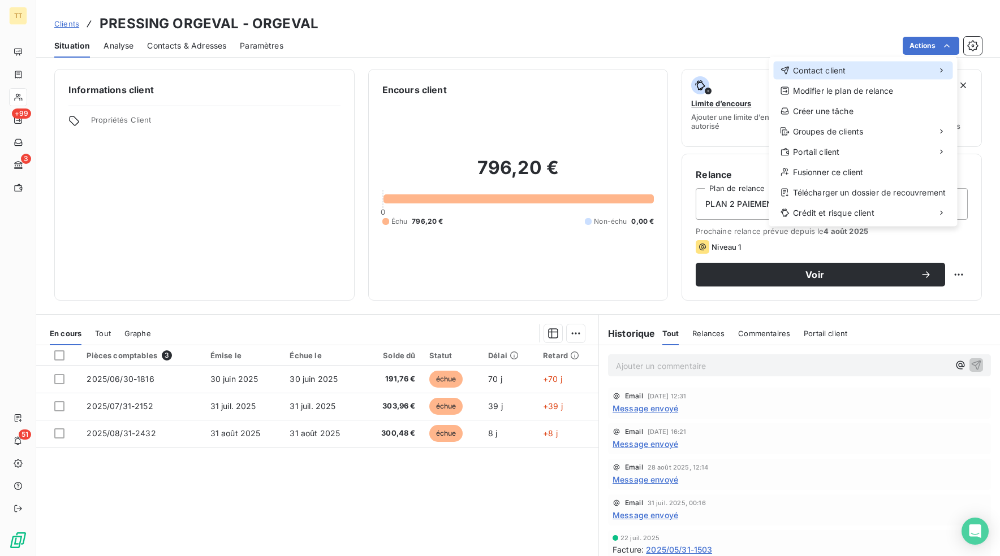
click at [851, 63] on div "Contact client" at bounding box center [862, 71] width 179 height 18
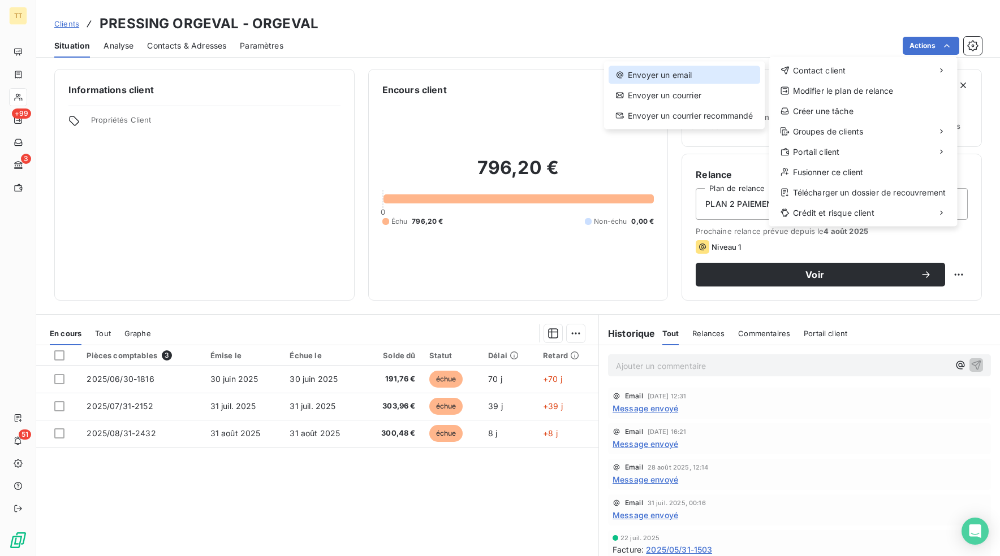
click at [716, 80] on div "Envoyer un email" at bounding box center [684, 75] width 152 height 18
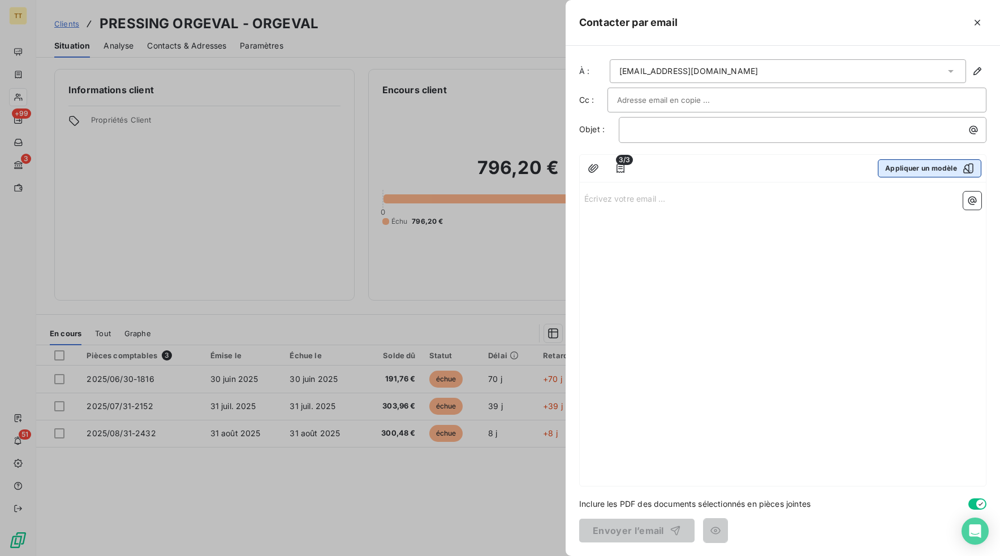
click at [892, 170] on button "Appliquer un modèle" at bounding box center [928, 168] width 103 height 18
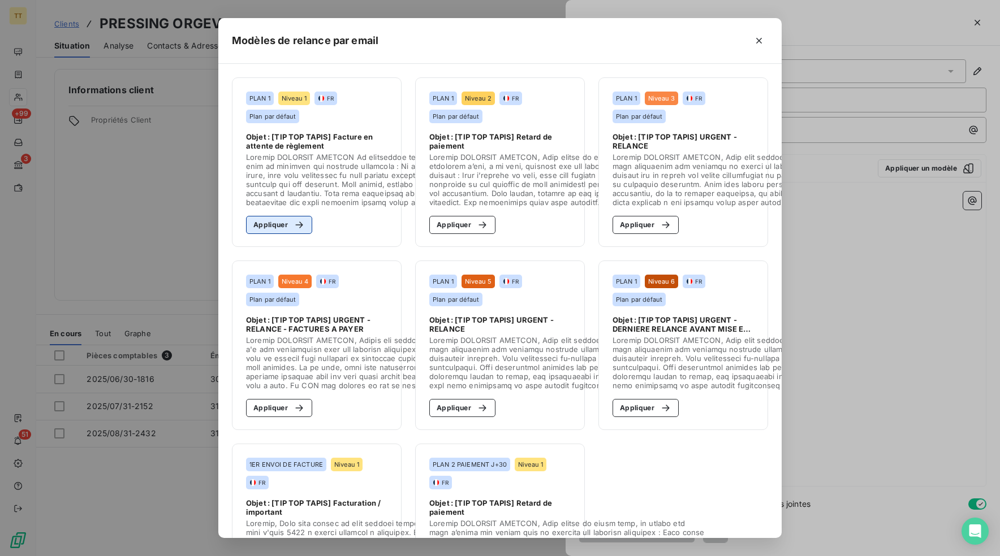
click at [295, 222] on icon "button" at bounding box center [298, 224] width 11 height 11
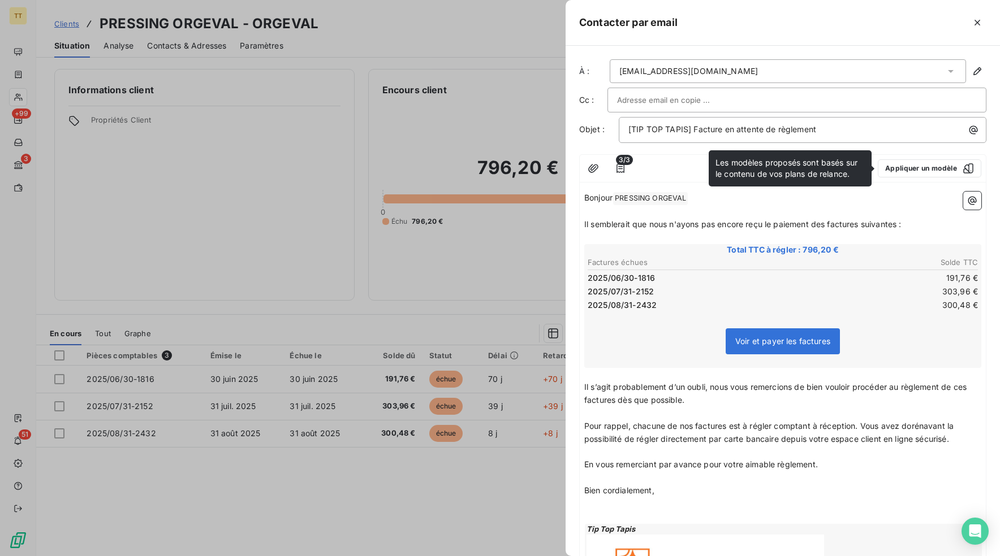
click at [724, 403] on p "Il s’agit probablement d’un oubli, nous vous remercions de bien vouloir procéde…" at bounding box center [782, 394] width 397 height 26
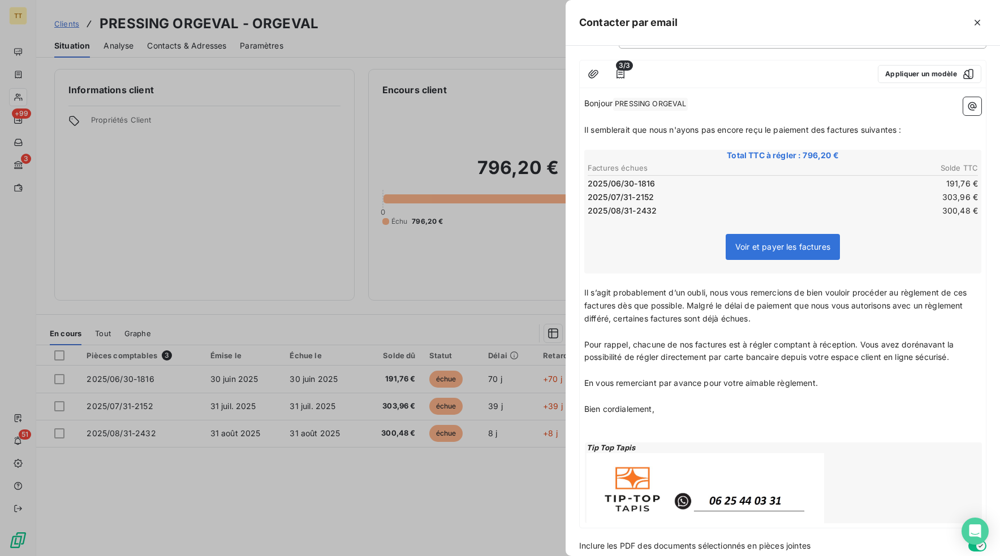
scroll to position [136, 0]
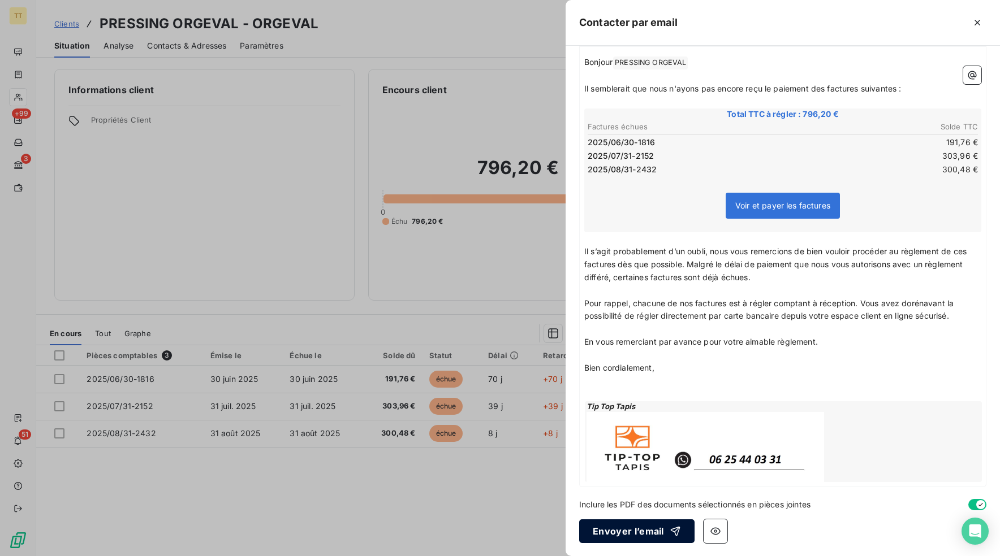
click at [653, 529] on button "Envoyer l’email" at bounding box center [636, 532] width 115 height 24
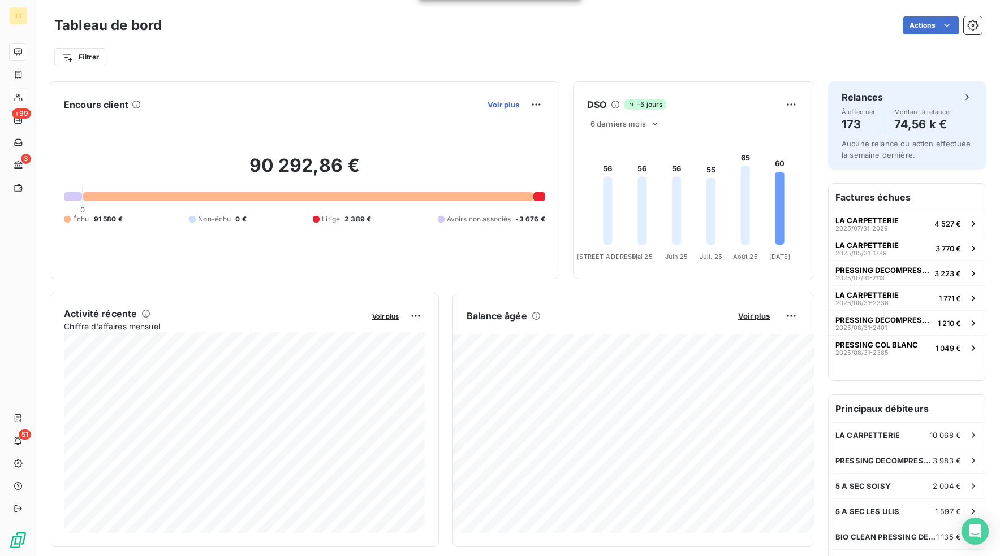
click at [500, 103] on span "Voir plus" at bounding box center [503, 104] width 32 height 9
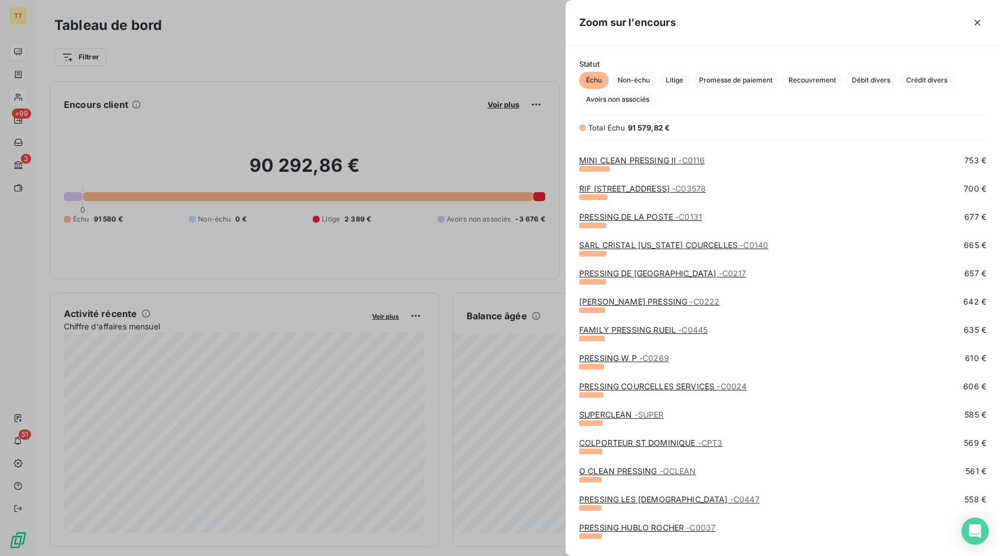
scroll to position [645, 0]
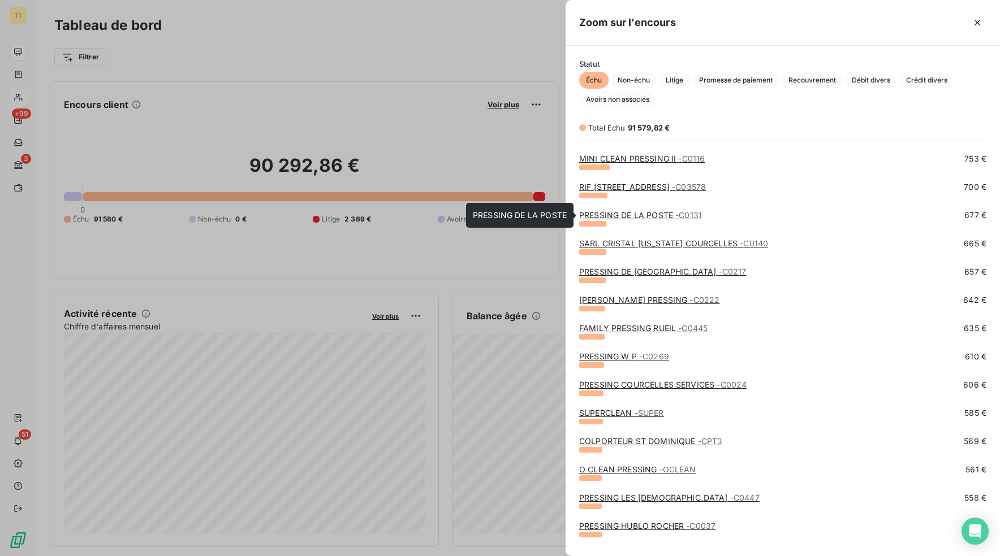
click at [639, 215] on link "PRESSING DE LA POSTE - C0131" at bounding box center [640, 215] width 123 height 10
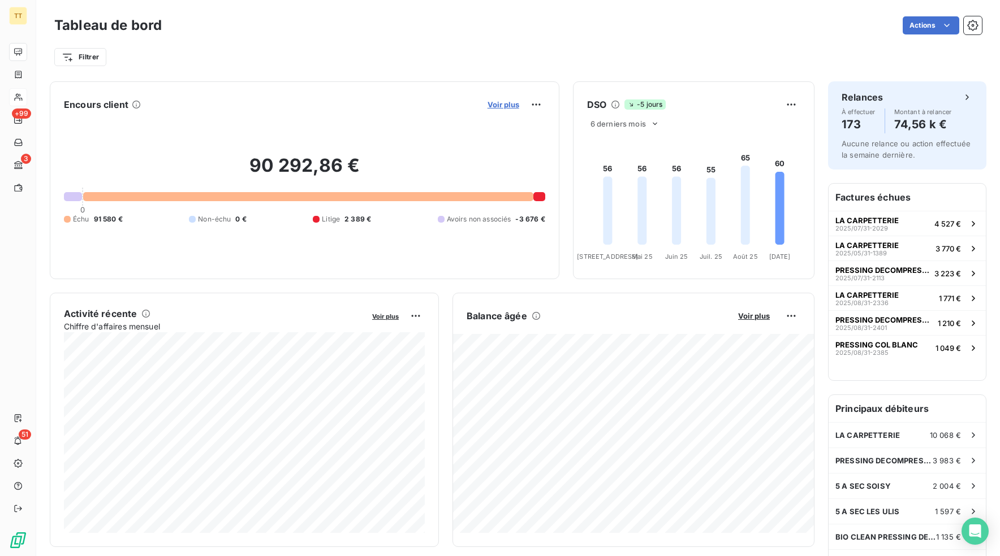
click at [501, 101] on span "Voir plus" at bounding box center [503, 104] width 32 height 9
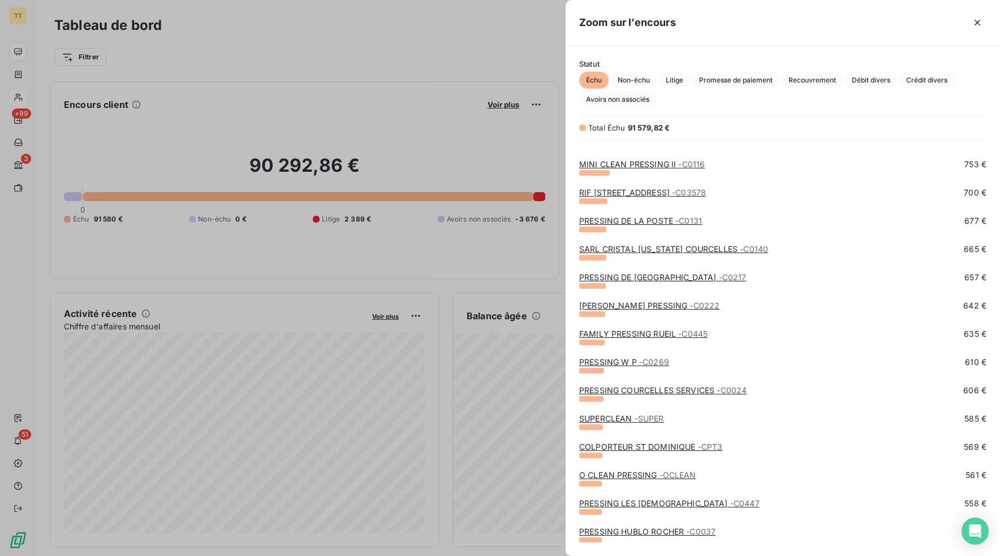
scroll to position [640, 0]
click at [633, 274] on link "PRESSING DE [GEOGRAPHIC_DATA] - C0217" at bounding box center [662, 276] width 167 height 10
